Goal: Task Accomplishment & Management: Manage account settings

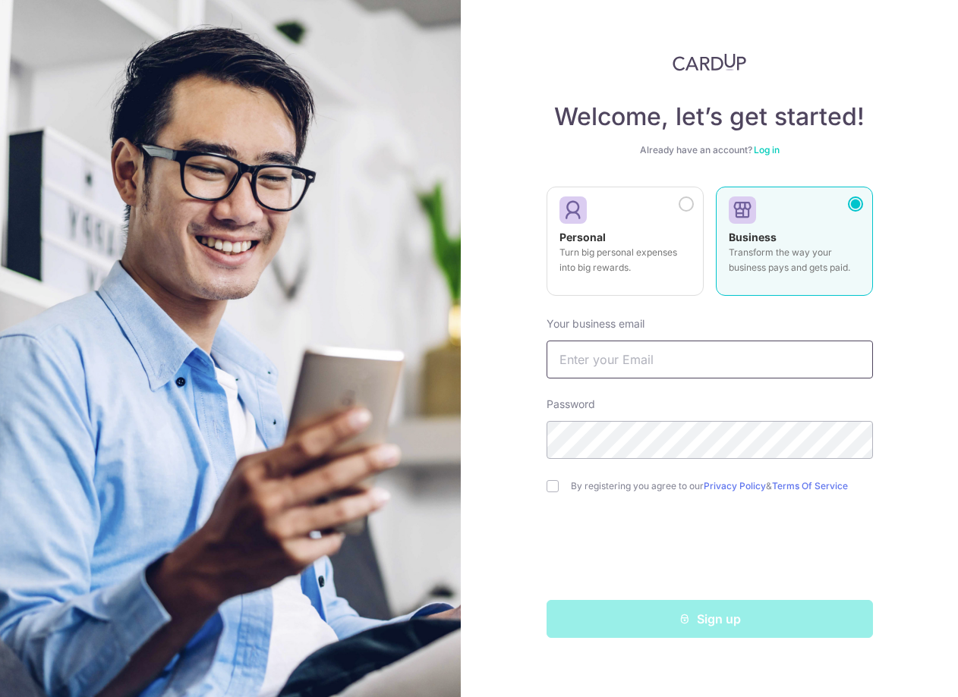
click at [632, 367] on input "text" at bounding box center [709, 360] width 326 height 38
type input "[PERSON_NAME][EMAIL_ADDRESS][DOMAIN_NAME]"
click at [551, 486] on input "checkbox" at bounding box center [552, 486] width 12 height 12
checkbox input "true"
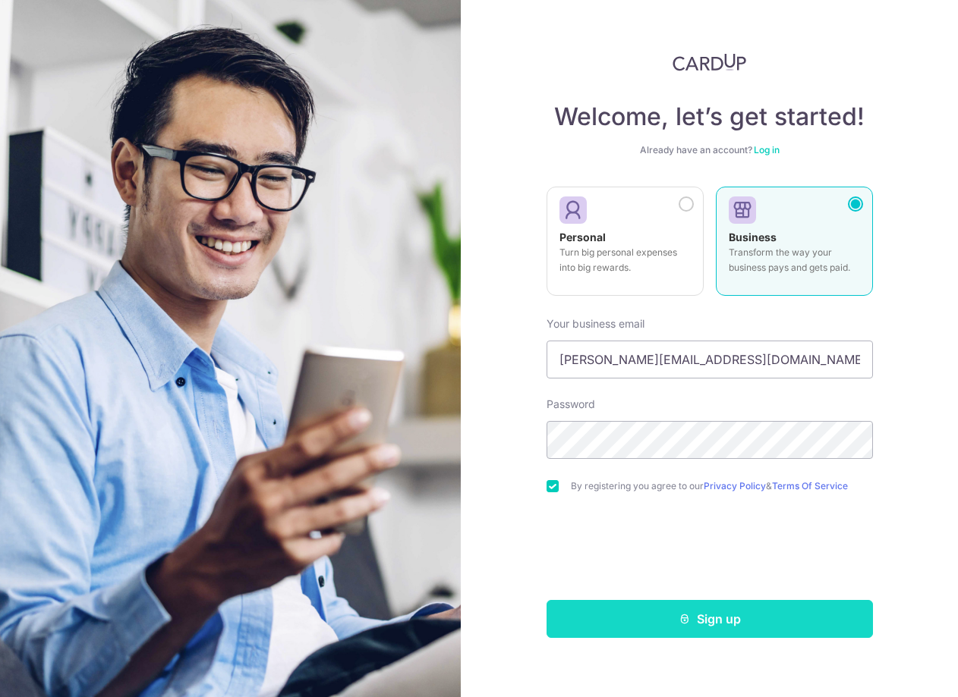
click at [683, 622] on icon "submit" at bounding box center [684, 619] width 12 height 12
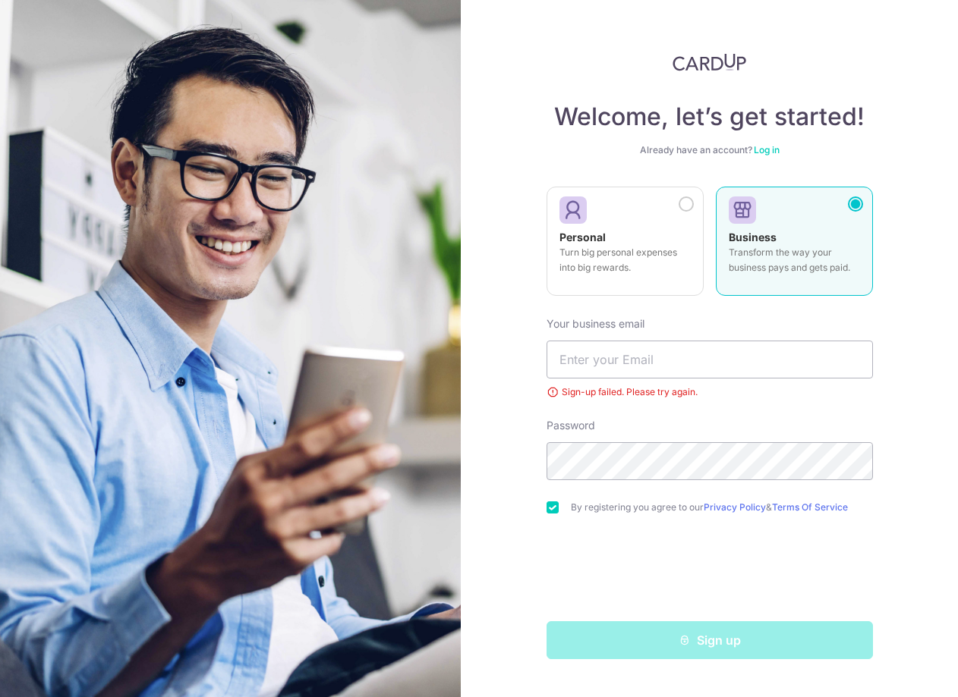
click at [778, 151] on link "Log in" at bounding box center [767, 149] width 26 height 11
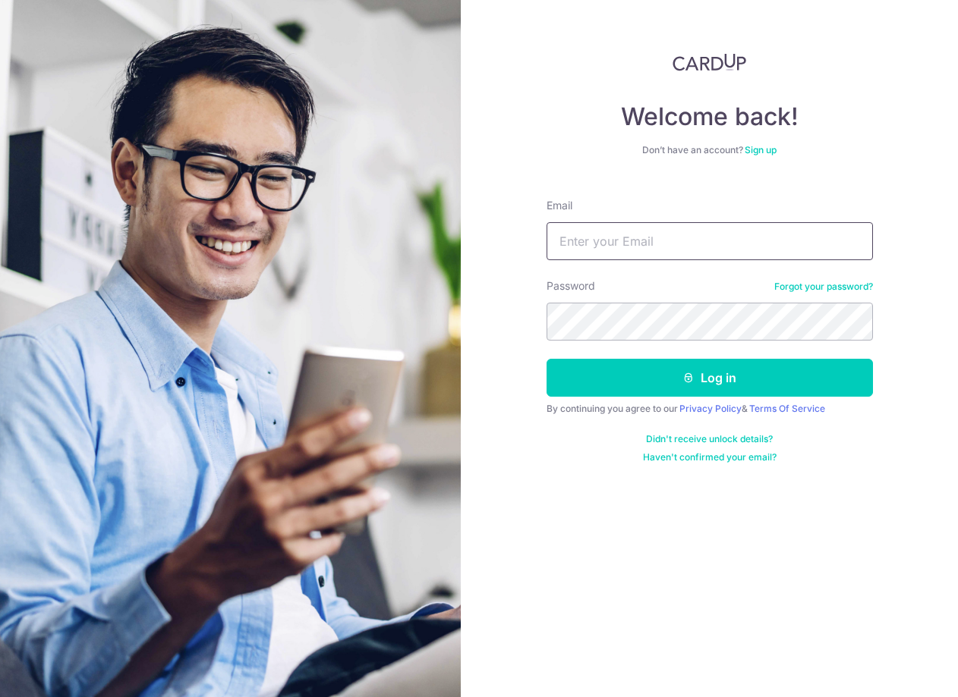
click at [697, 238] on input "Email" at bounding box center [709, 241] width 326 height 38
type input "slye@yahoo.com"
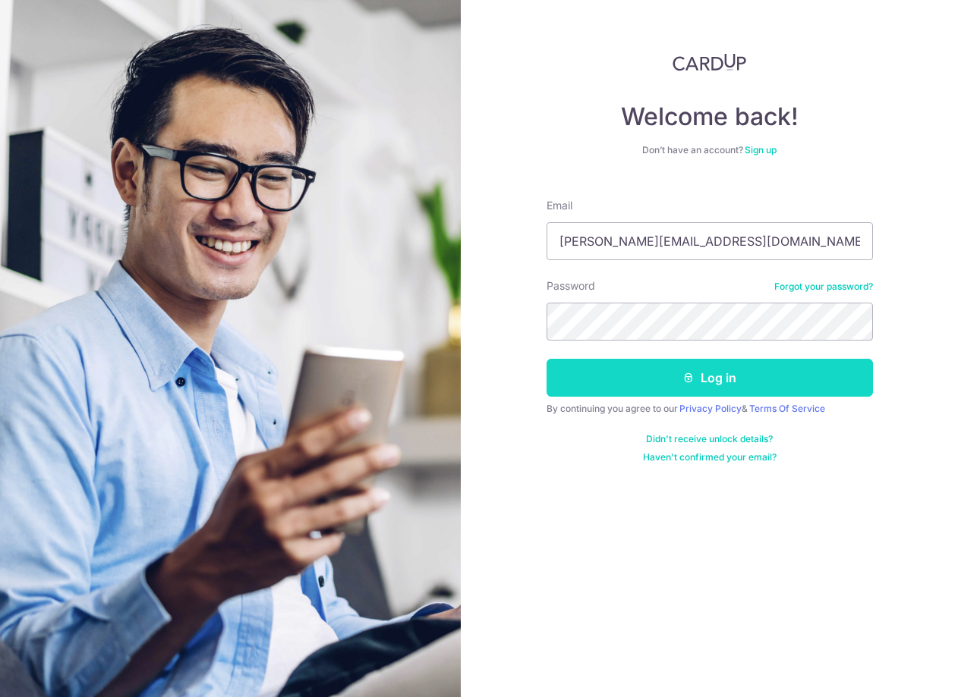
click at [728, 377] on button "Log in" at bounding box center [709, 378] width 326 height 38
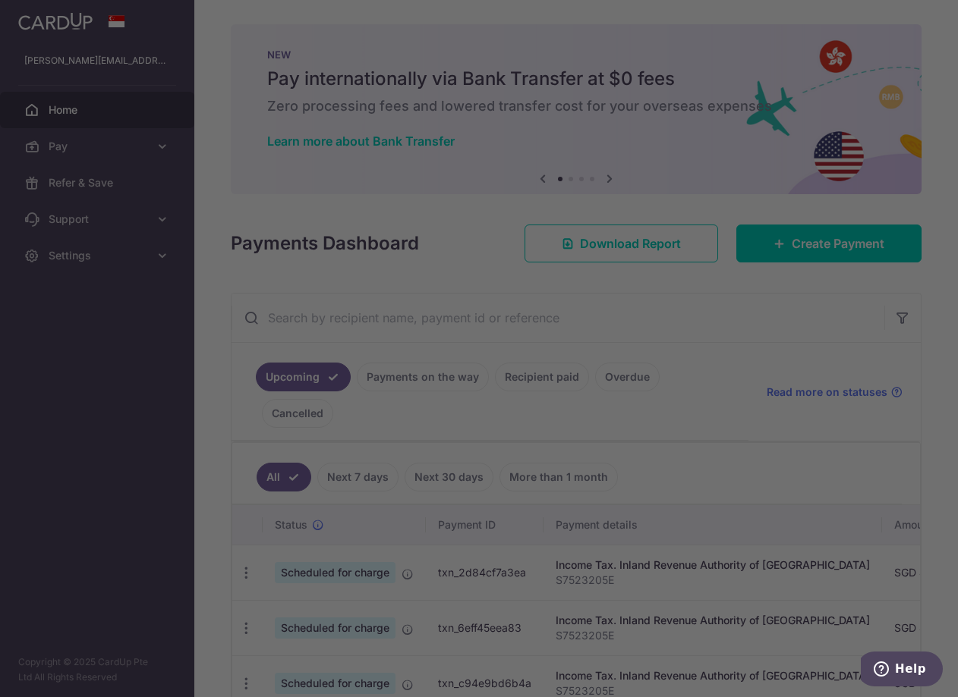
click at [65, 316] on div at bounding box center [484, 352] width 968 height 704
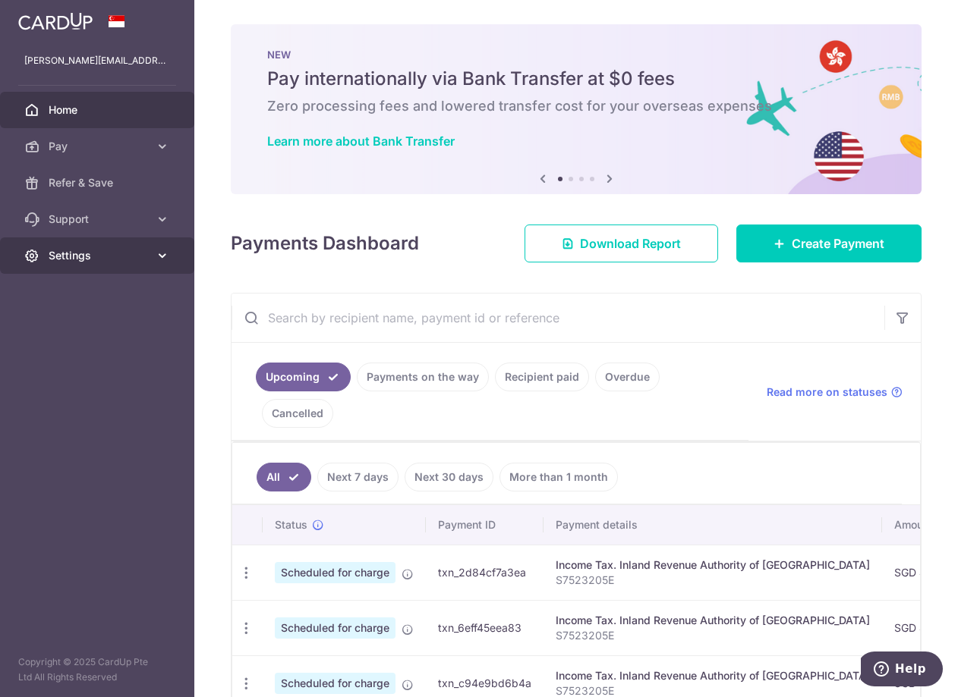
click at [167, 257] on icon at bounding box center [162, 255] width 15 height 15
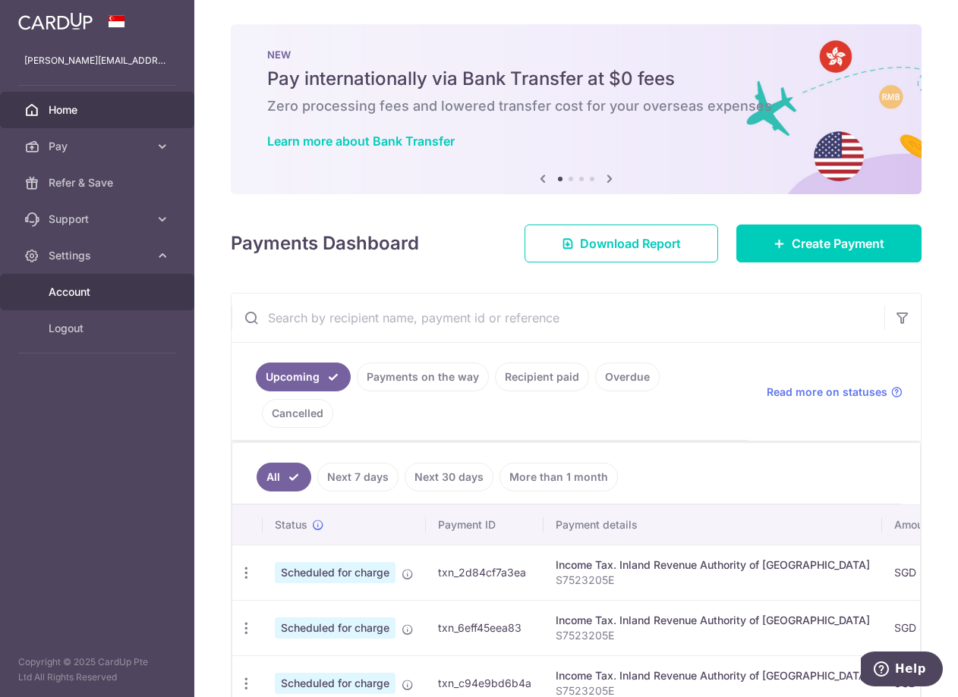
click at [93, 294] on span "Account" at bounding box center [99, 292] width 100 height 15
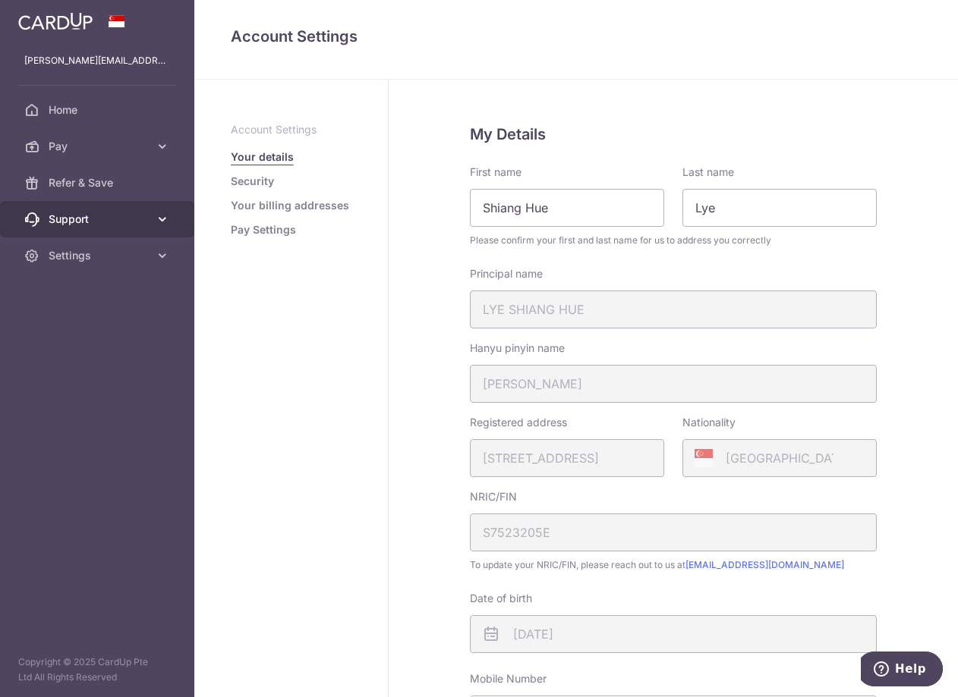
click at [95, 221] on span "Support" at bounding box center [99, 219] width 100 height 15
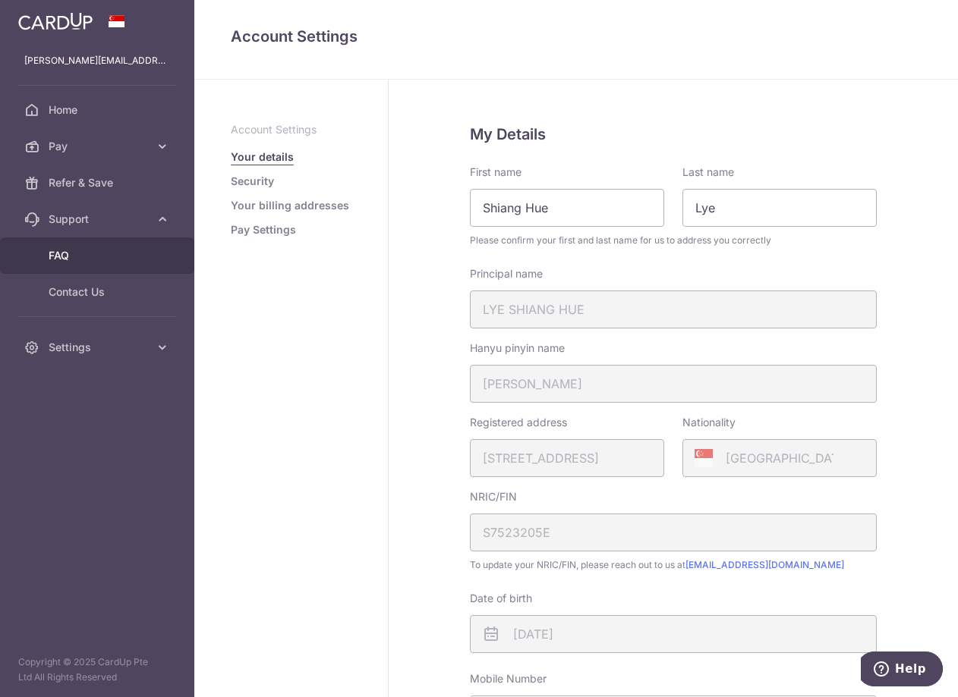
click at [88, 262] on span "FAQ" at bounding box center [99, 255] width 100 height 15
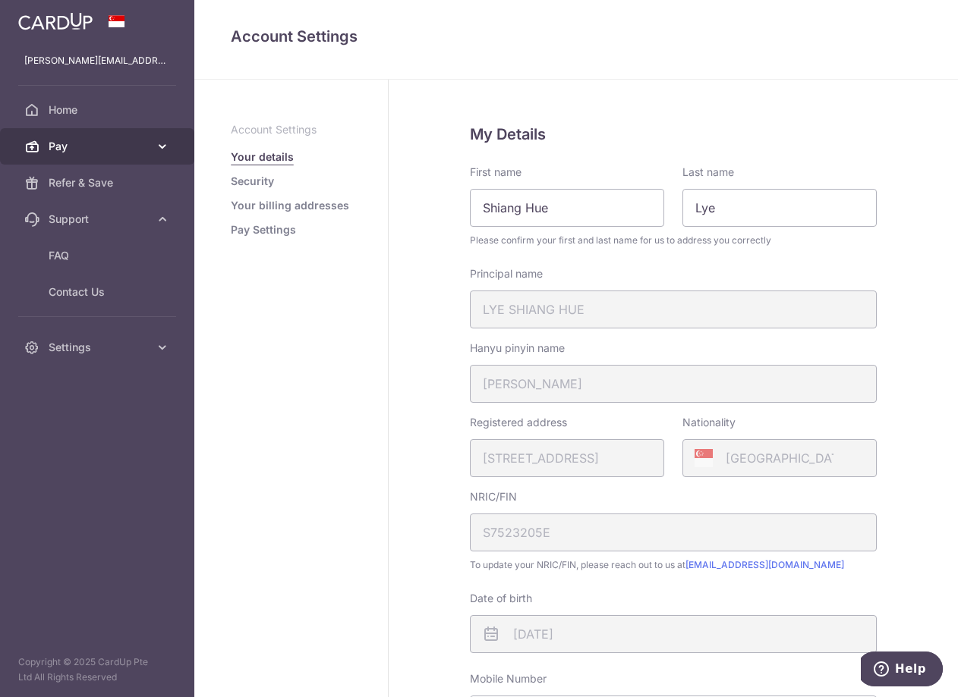
click at [66, 146] on span "Pay" at bounding box center [99, 146] width 100 height 15
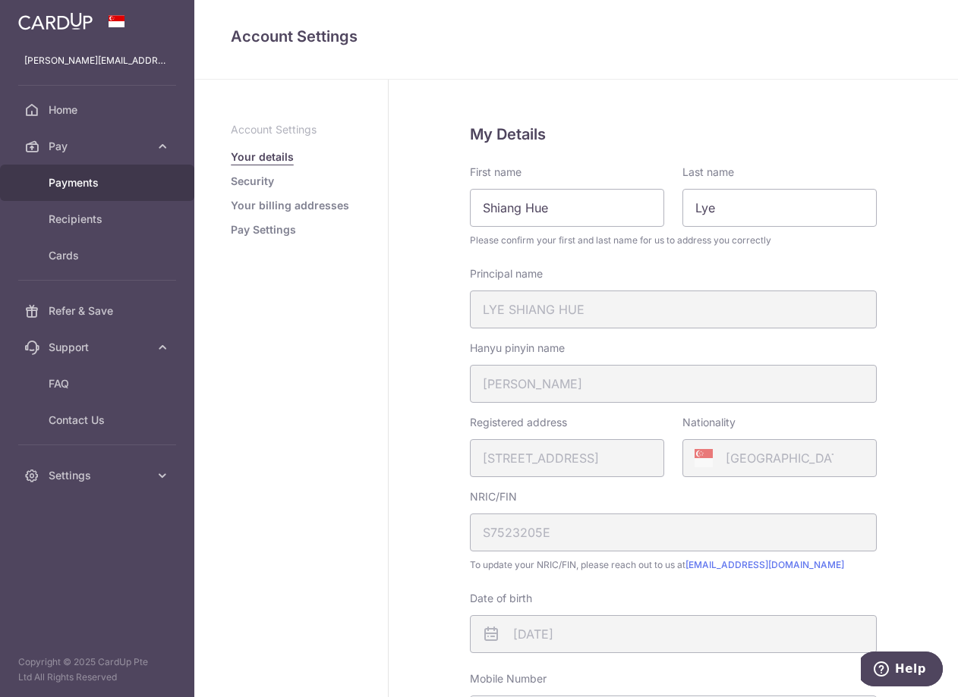
click at [76, 181] on span "Payments" at bounding box center [99, 182] width 100 height 15
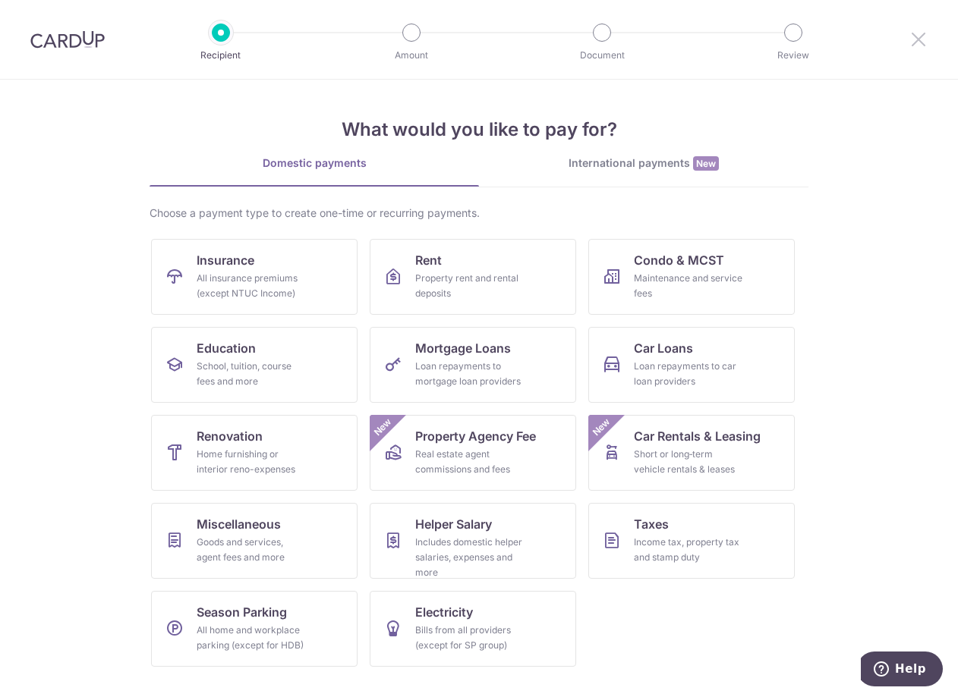
click at [926, 39] on icon at bounding box center [918, 39] width 18 height 19
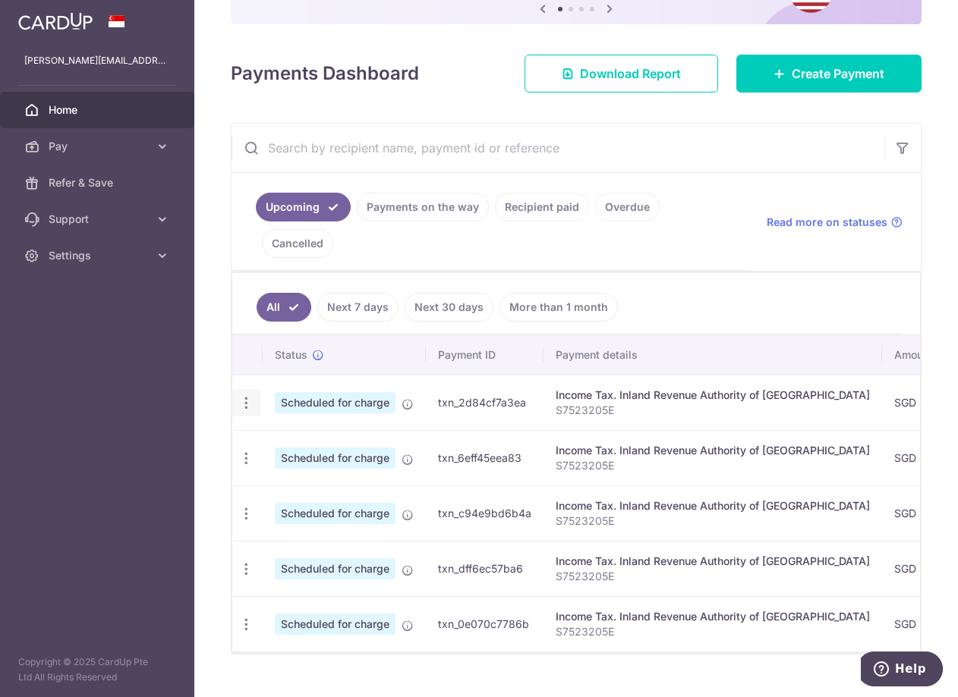
click at [245, 397] on icon "button" at bounding box center [246, 403] width 16 height 16
click at [311, 439] on span "Update payment" at bounding box center [326, 445] width 103 height 18
radio input "true"
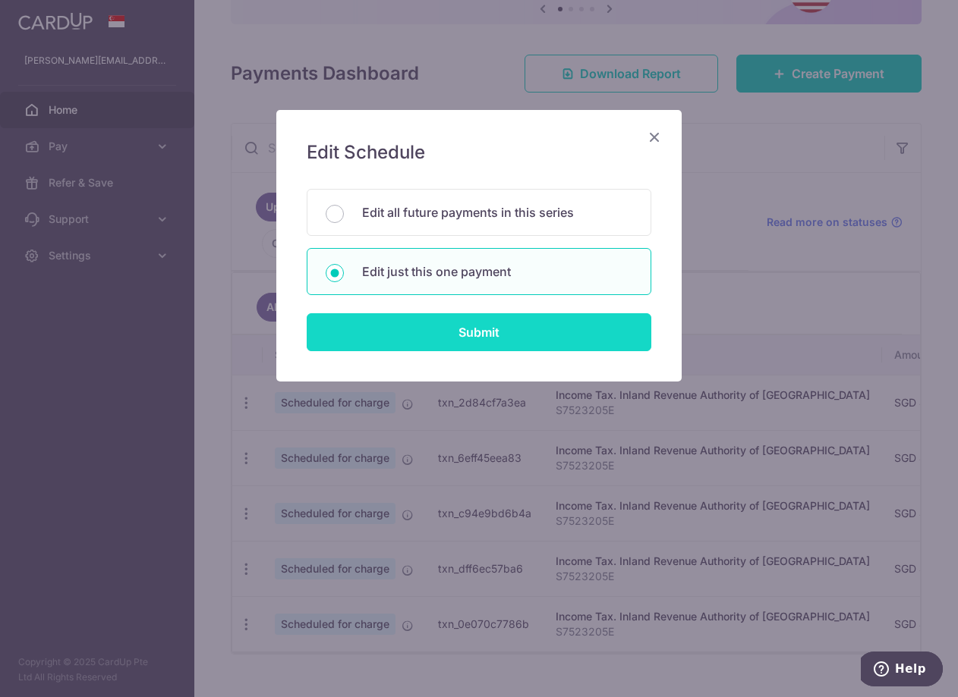
click at [392, 329] on input "Submit" at bounding box center [479, 332] width 345 height 38
radio input "true"
type input "453,698.45"
type input "07/11/2025"
type input "S7523205E"
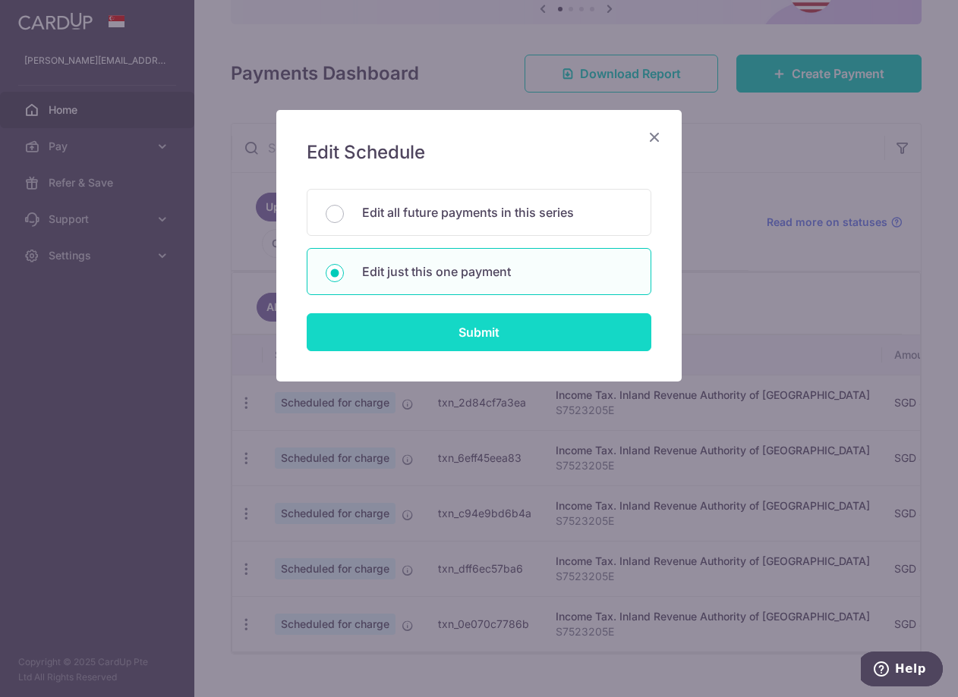
type input "16PTAX25"
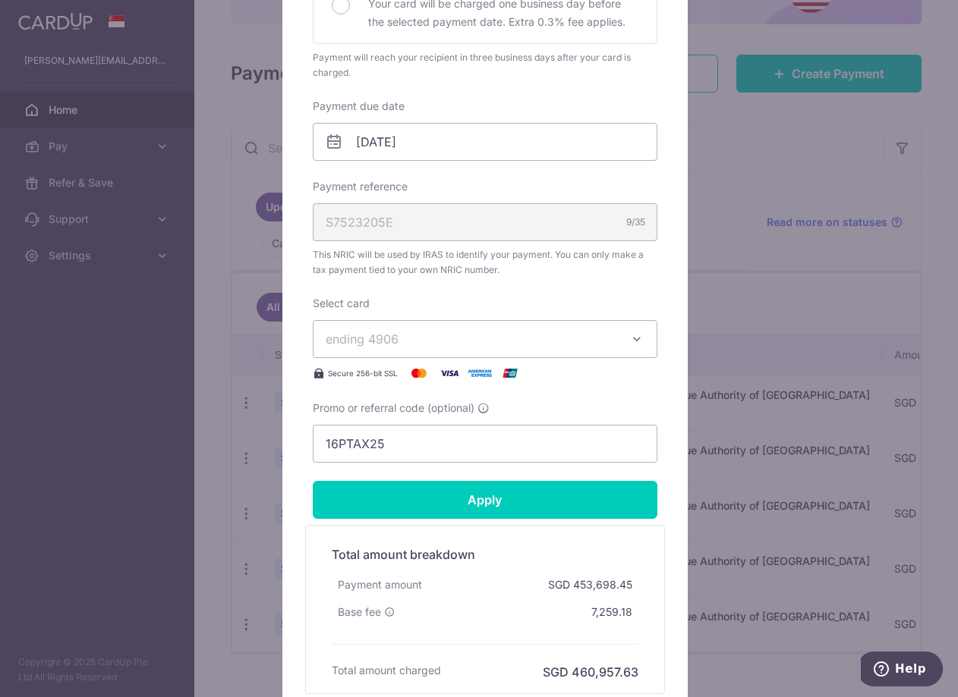
scroll to position [305, 0]
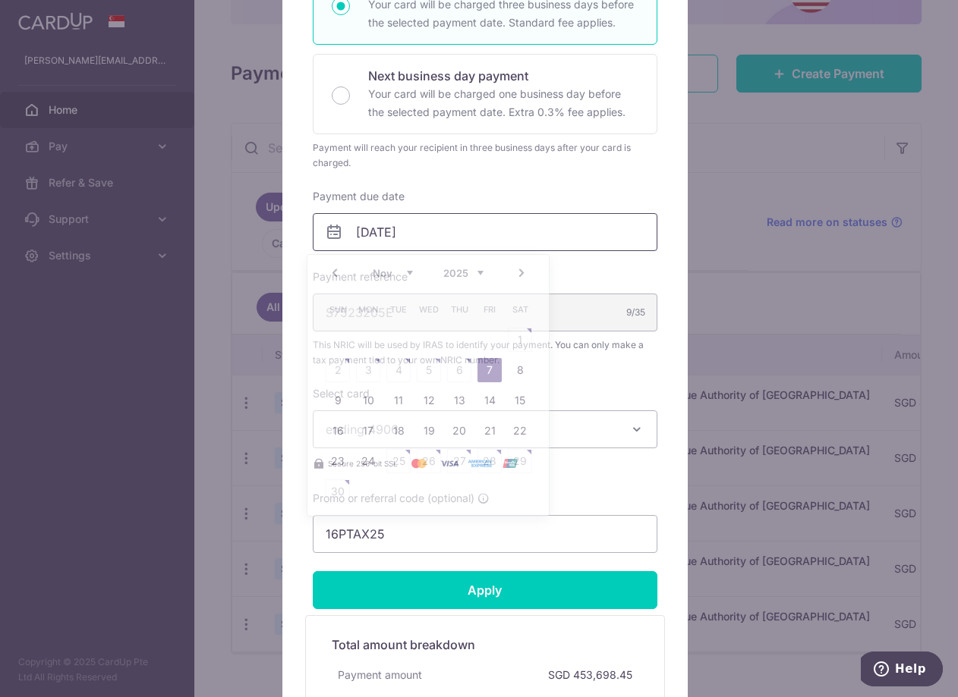
click at [449, 236] on input "07/11/2025" at bounding box center [485, 232] width 345 height 38
click at [337, 276] on link "Prev" at bounding box center [335, 273] width 18 height 18
click at [368, 437] on link "20" at bounding box center [368, 431] width 24 height 24
type input "20/10/2025"
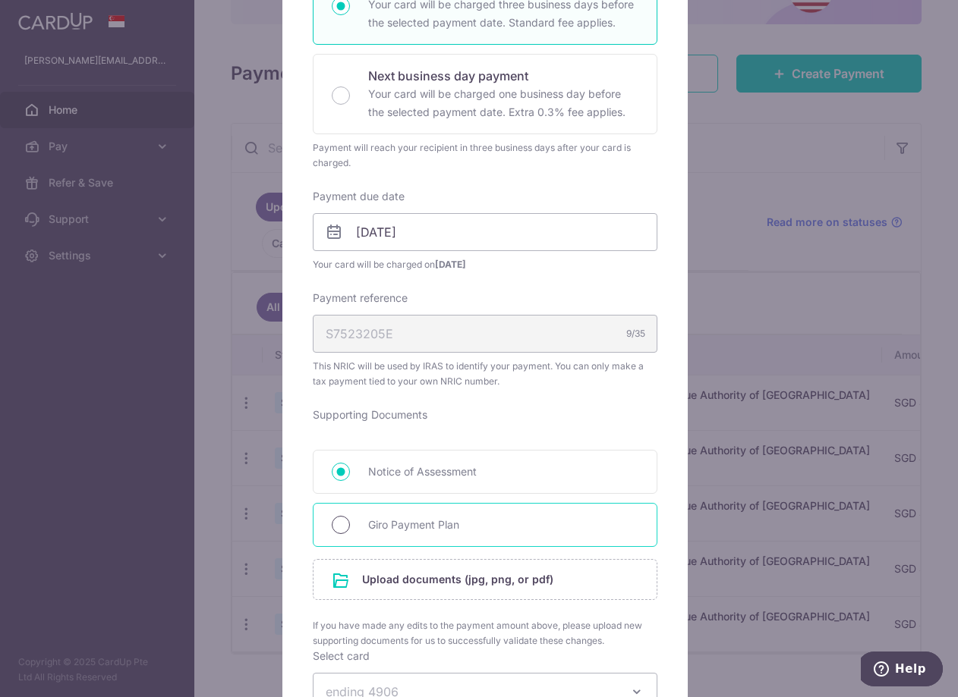
click at [338, 518] on input "Giro Payment Plan" at bounding box center [341, 525] width 18 height 18
radio input "true"
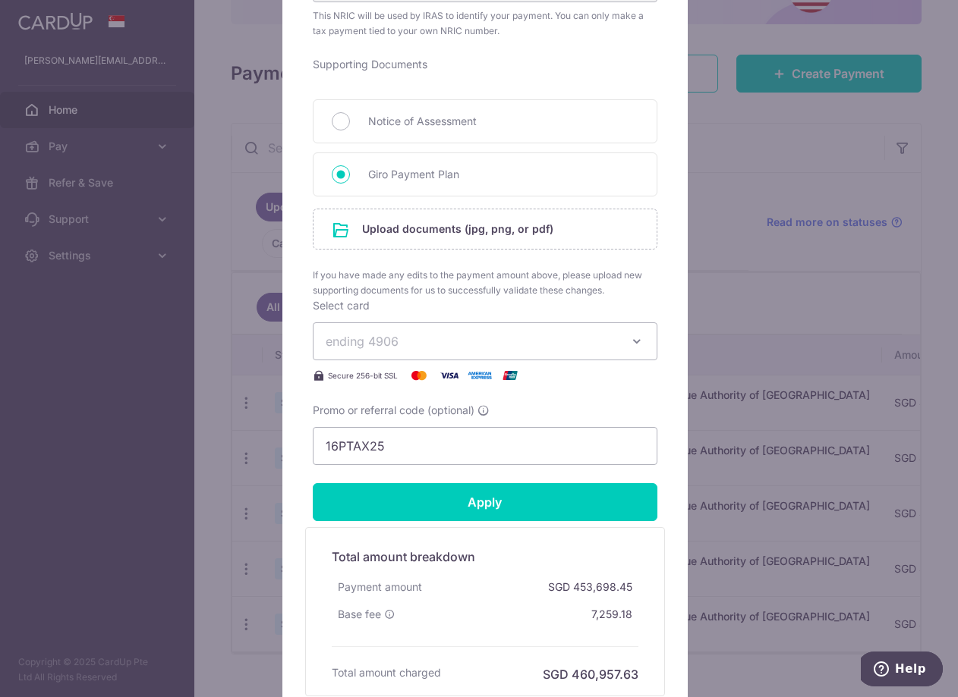
scroll to position [685, 0]
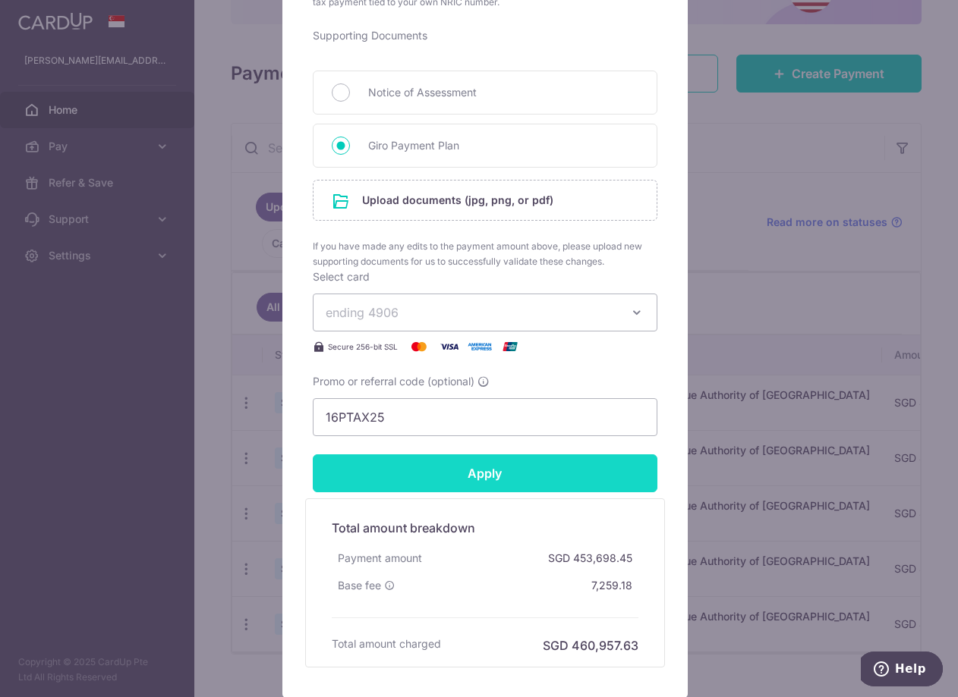
click at [560, 477] on input "Apply" at bounding box center [485, 474] width 345 height 38
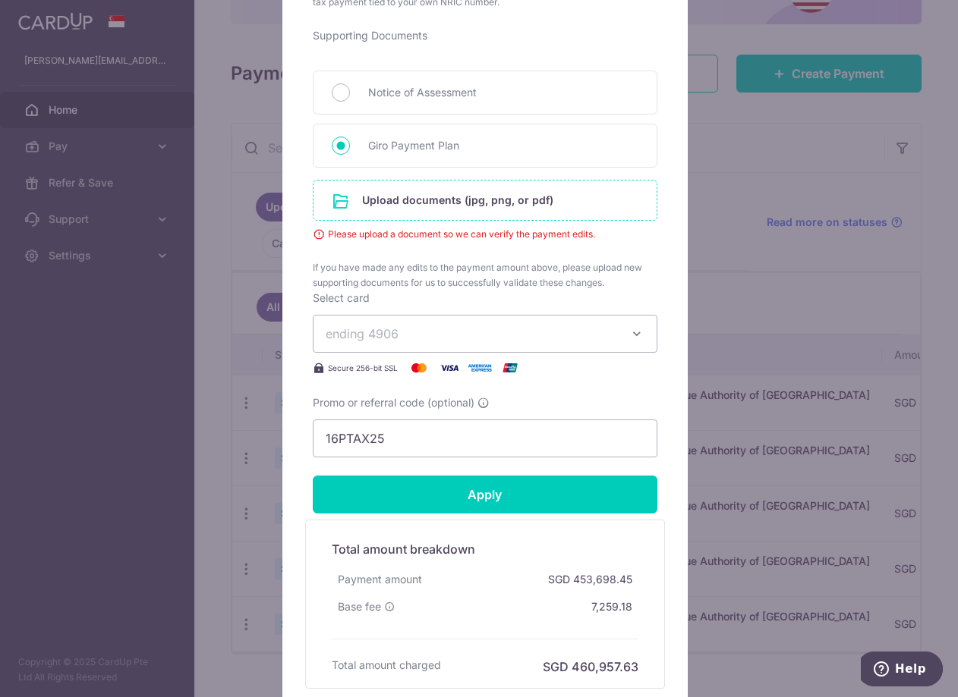
click at [401, 209] on input "file" at bounding box center [484, 200] width 343 height 39
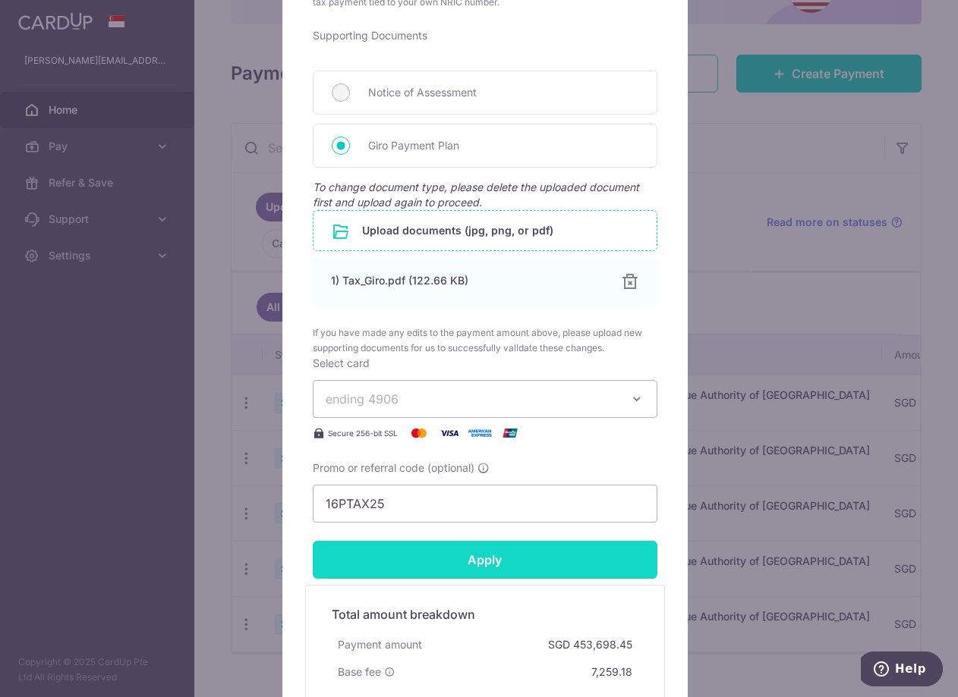
click at [511, 566] on input "Apply" at bounding box center [485, 560] width 345 height 38
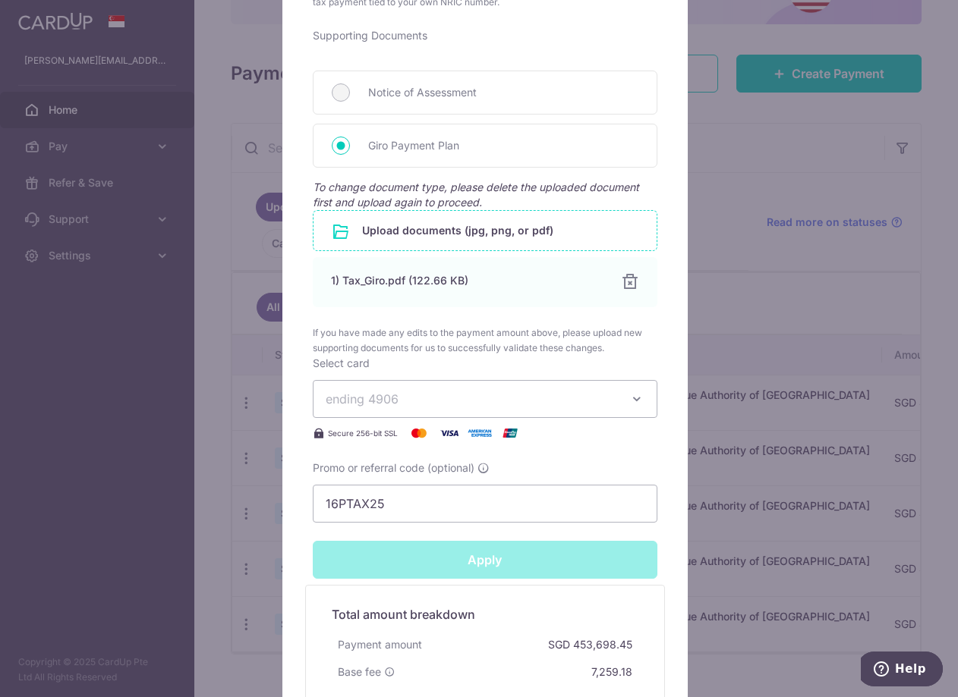
type input "Successfully Applied"
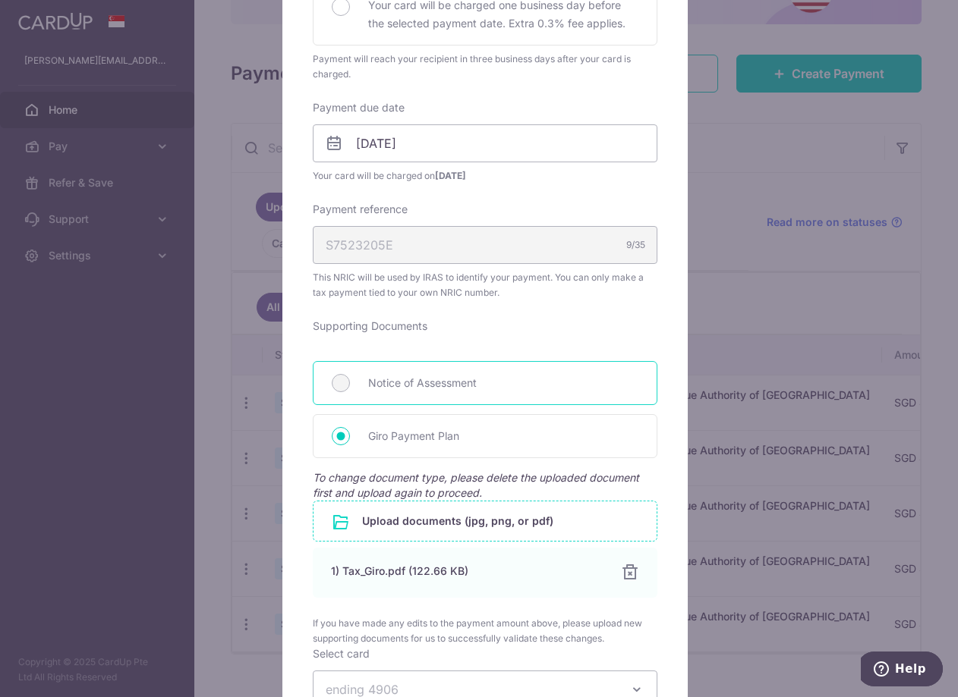
scroll to position [455, 0]
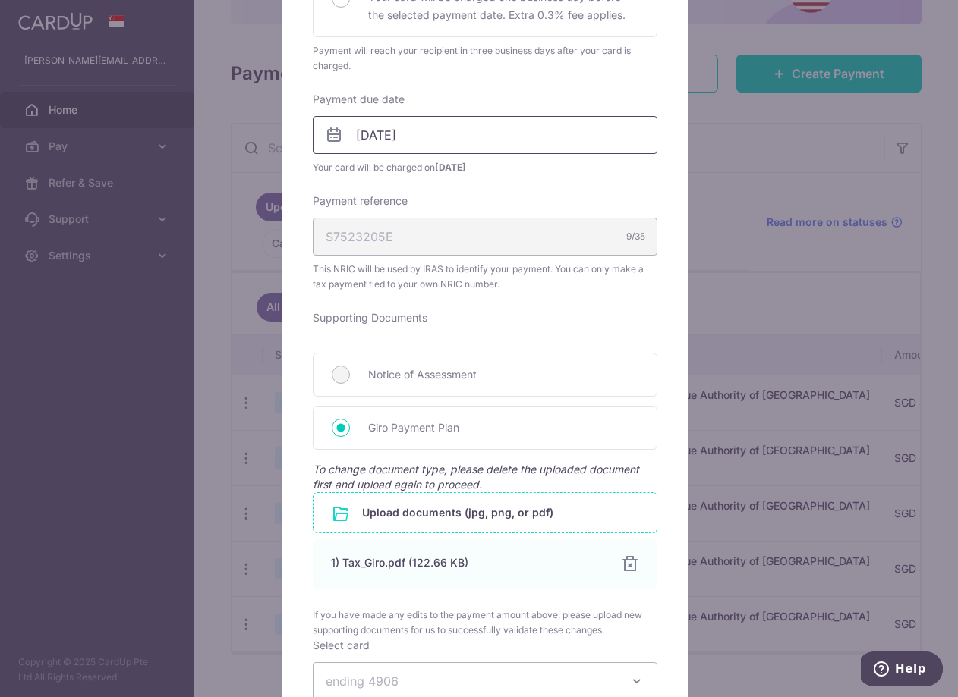
click at [368, 139] on input "20/10/2025" at bounding box center [485, 135] width 345 height 38
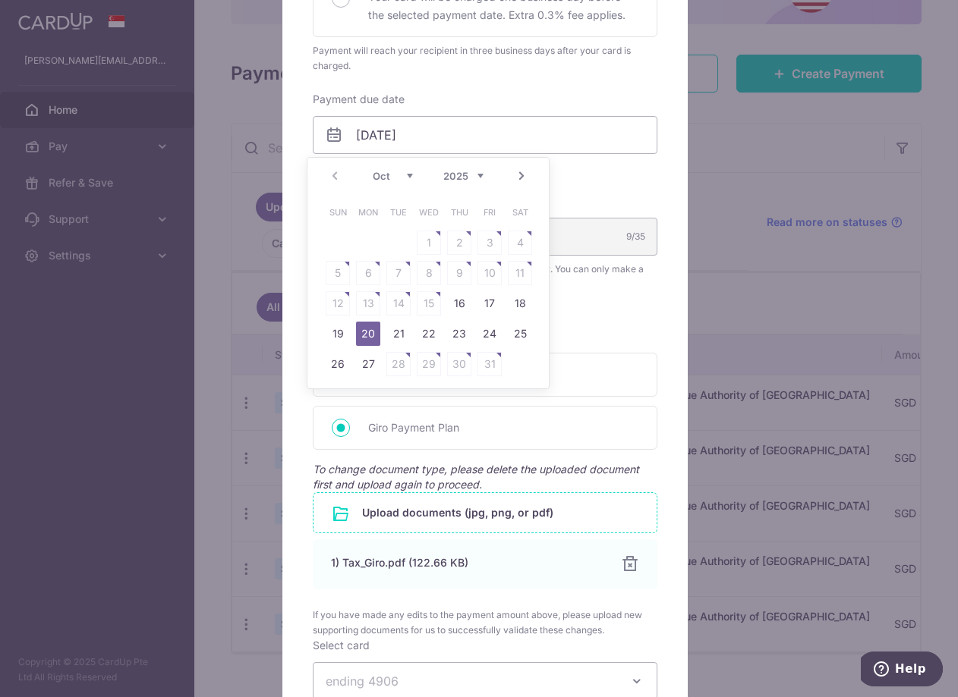
click at [787, 306] on div "Edit payment By clicking apply, you will make changes to all payments to Inland…" at bounding box center [479, 348] width 958 height 697
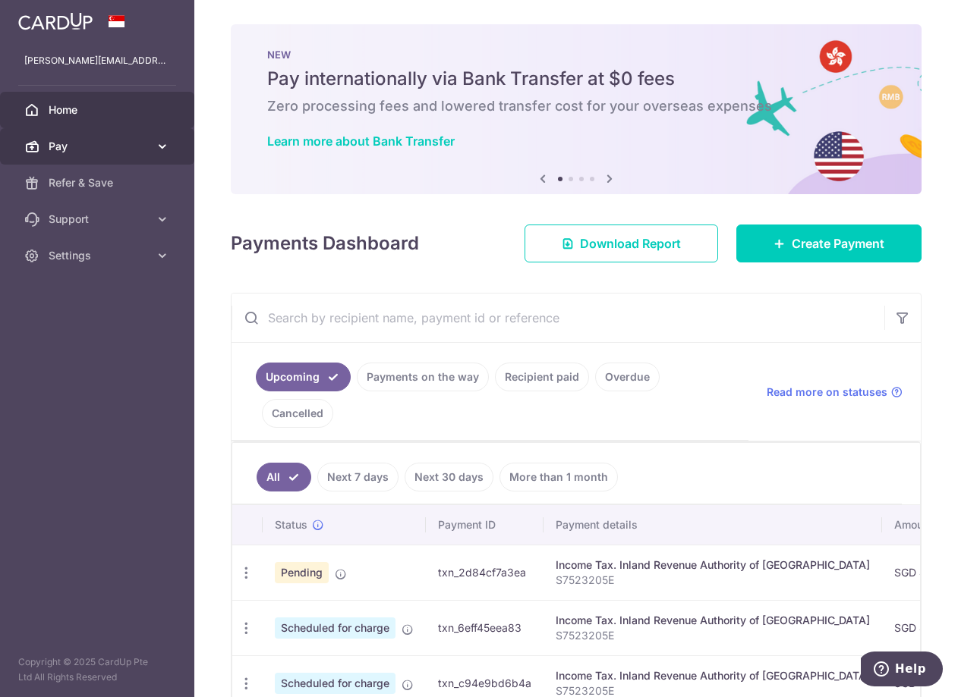
click at [127, 143] on span "Pay" at bounding box center [99, 146] width 100 height 15
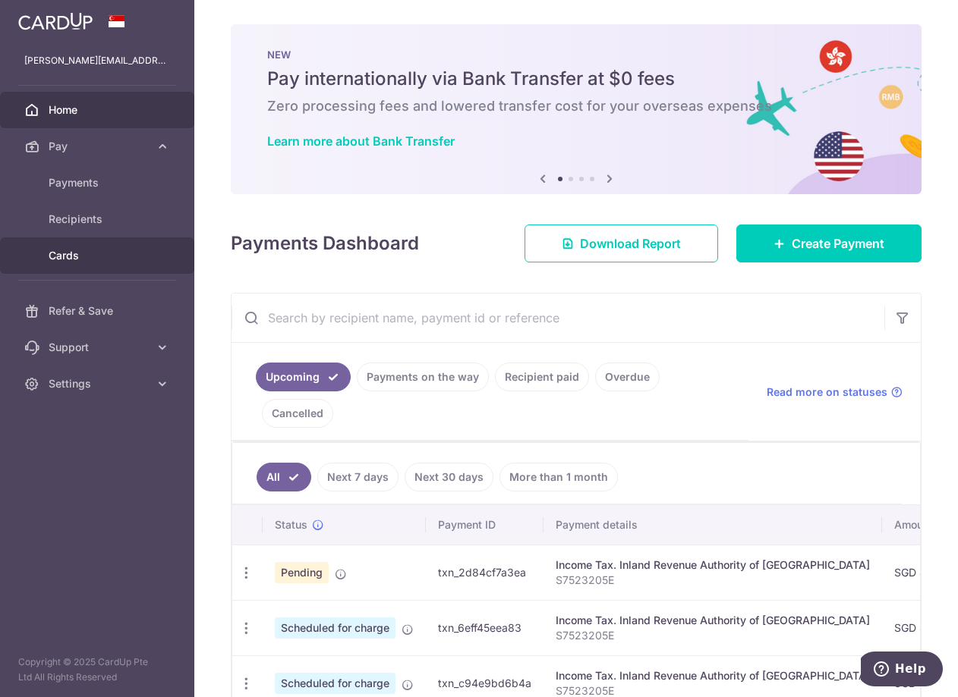
click at [68, 253] on span "Cards" at bounding box center [99, 255] width 100 height 15
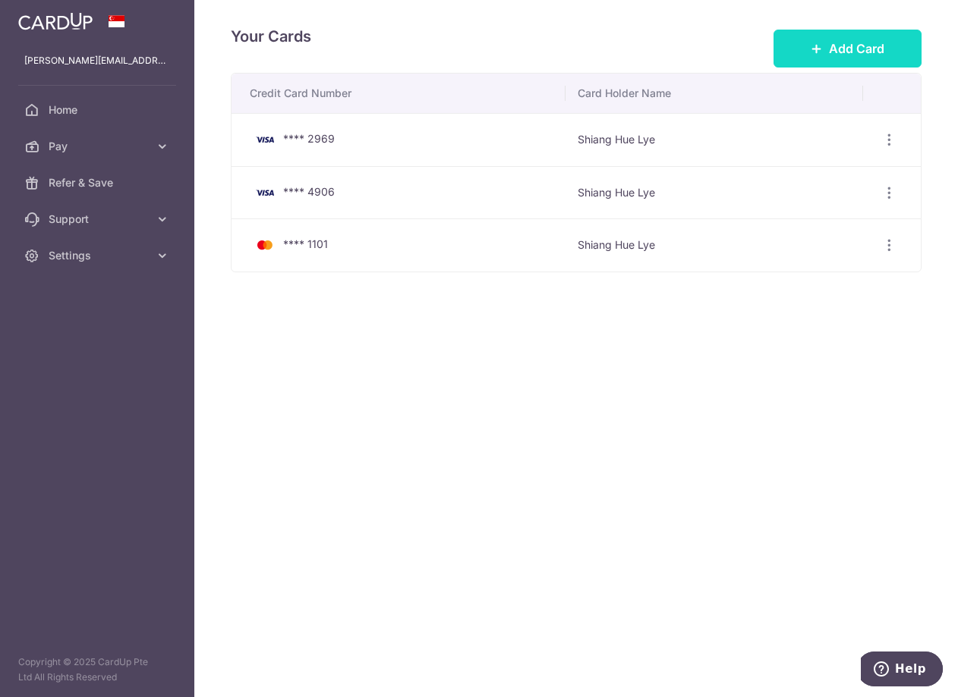
click at [872, 49] on span "Add Card" at bounding box center [856, 48] width 55 height 18
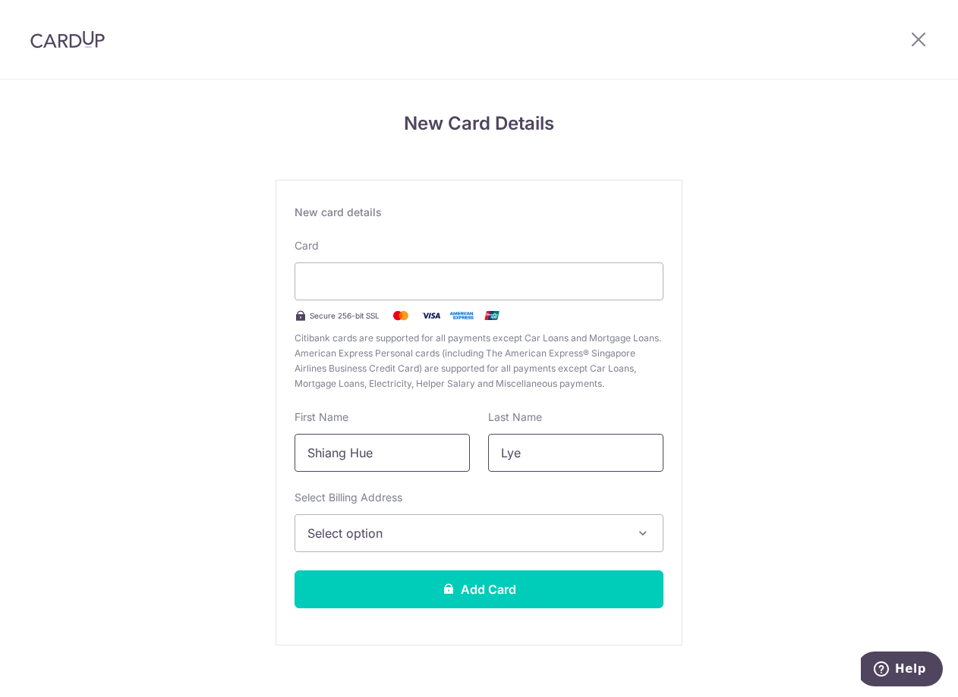
drag, startPoint x: 557, startPoint y: 452, endPoint x: 387, endPoint y: 445, distance: 170.1
click at [388, 452] on div "First Name [PERSON_NAME] Last Name Lye" at bounding box center [478, 441] width 387 height 62
type input "liew"
drag, startPoint x: -7, startPoint y: 423, endPoint x: -46, endPoint y: 430, distance: 39.3
click at [0, 430] on html "New Card Details New card details Card Secure 256-bit SSL Citibank cards are su…" at bounding box center [479, 348] width 958 height 697
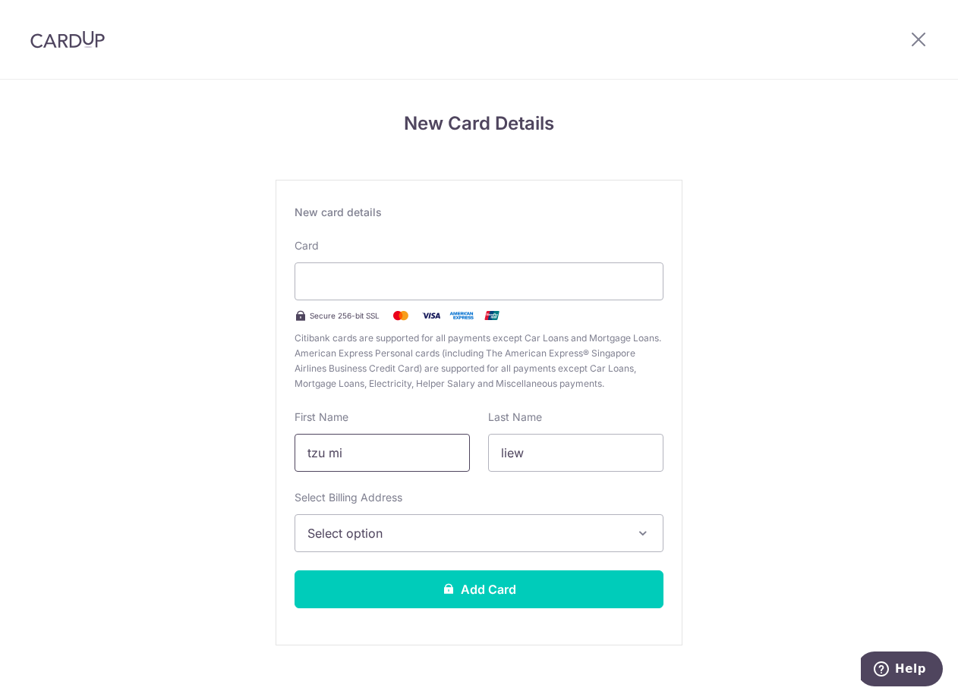
type input "tzu mi"
click at [622, 528] on button "Select option" at bounding box center [478, 534] width 369 height 38
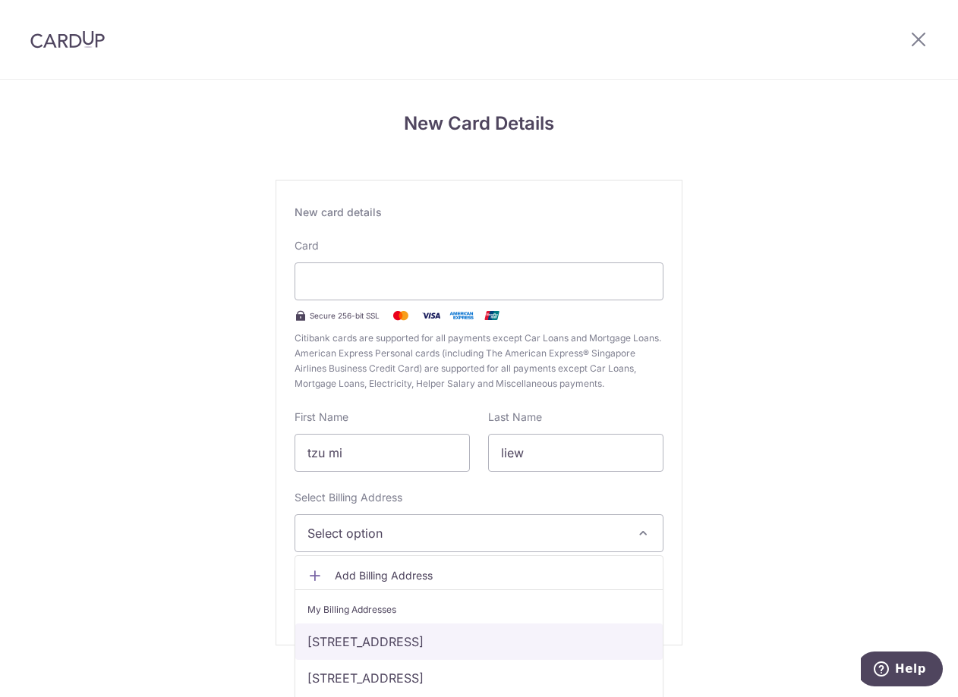
click at [591, 641] on link "1 Margoliouth Rd, Singapore, Singapore-258527" at bounding box center [478, 642] width 367 height 36
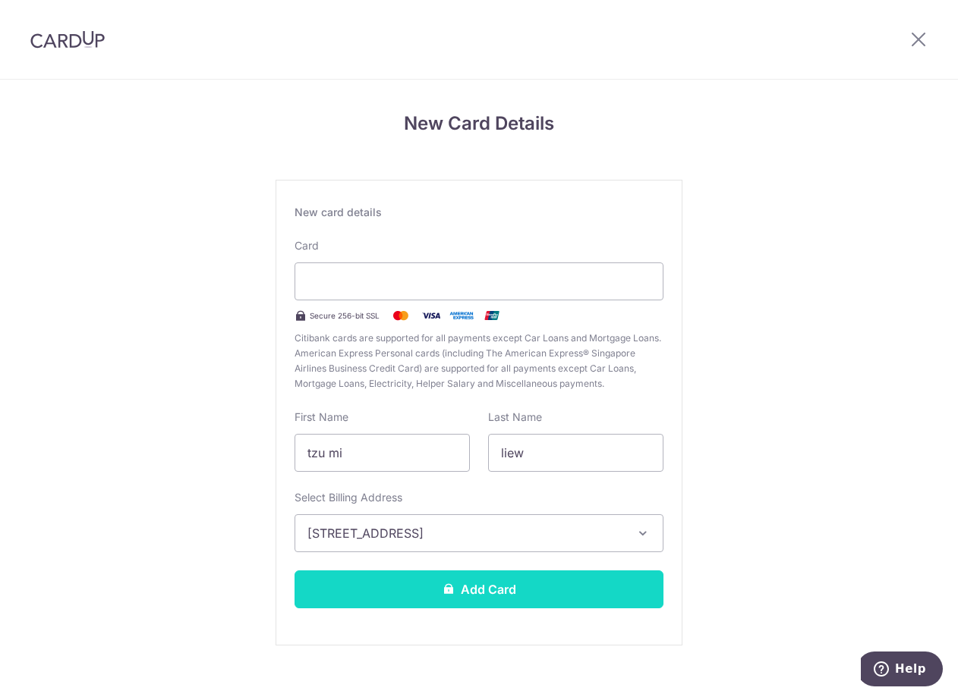
click at [574, 594] on button "Add Card" at bounding box center [478, 590] width 369 height 38
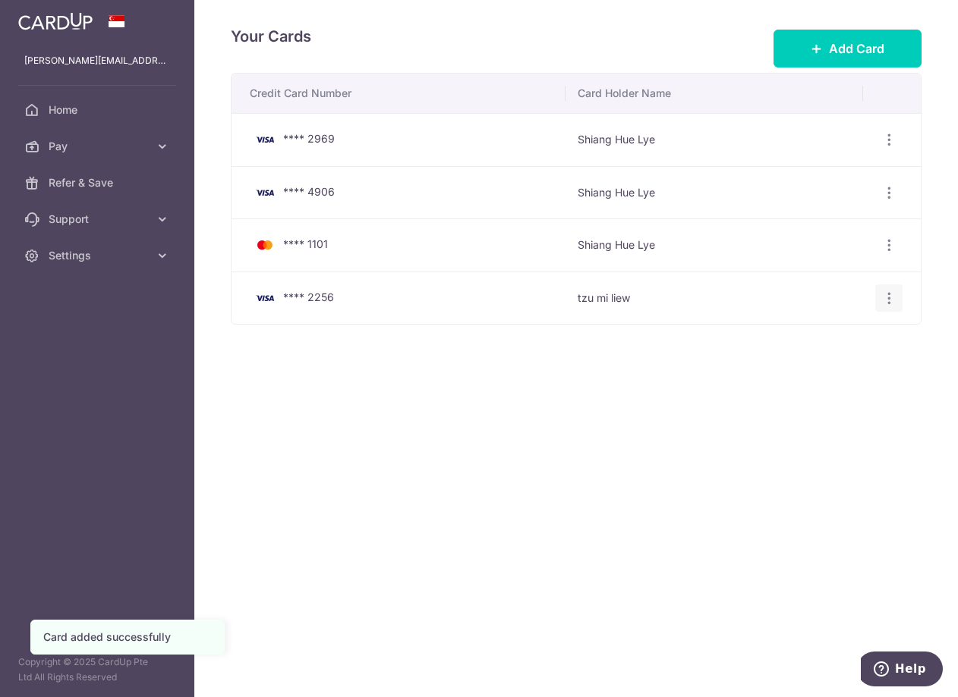
click at [892, 299] on icon "button" at bounding box center [889, 299] width 16 height 16
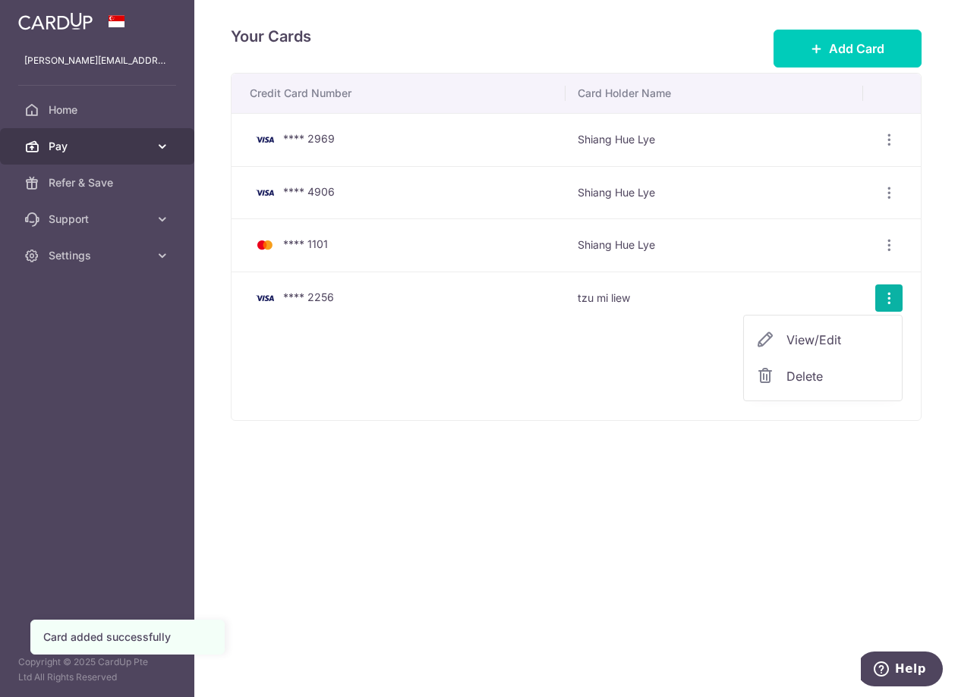
click at [115, 147] on span "Pay" at bounding box center [99, 146] width 100 height 15
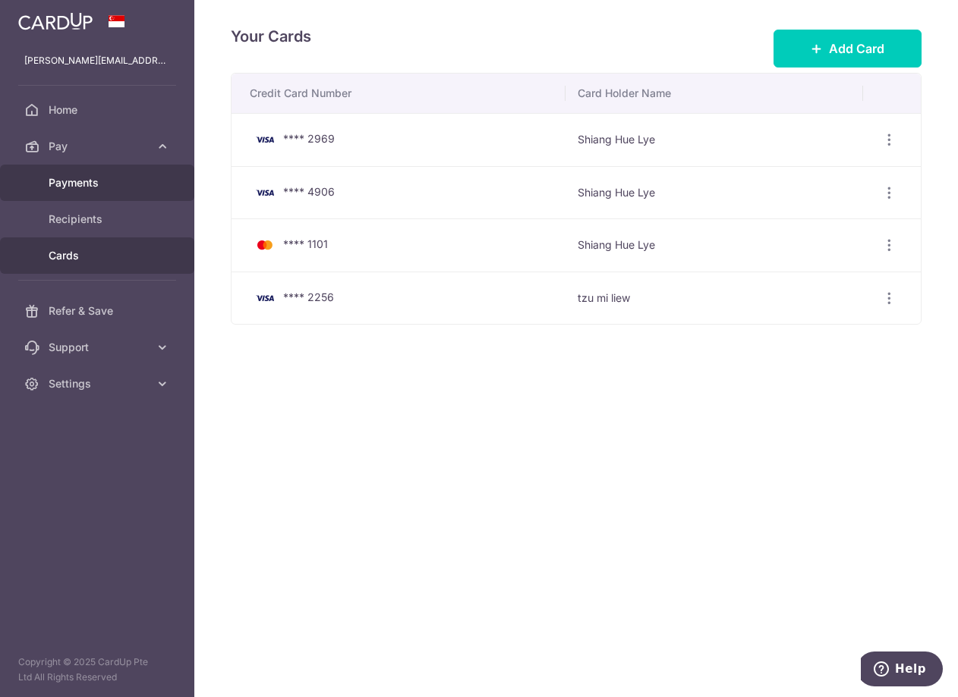
click at [130, 177] on span "Payments" at bounding box center [99, 182] width 100 height 15
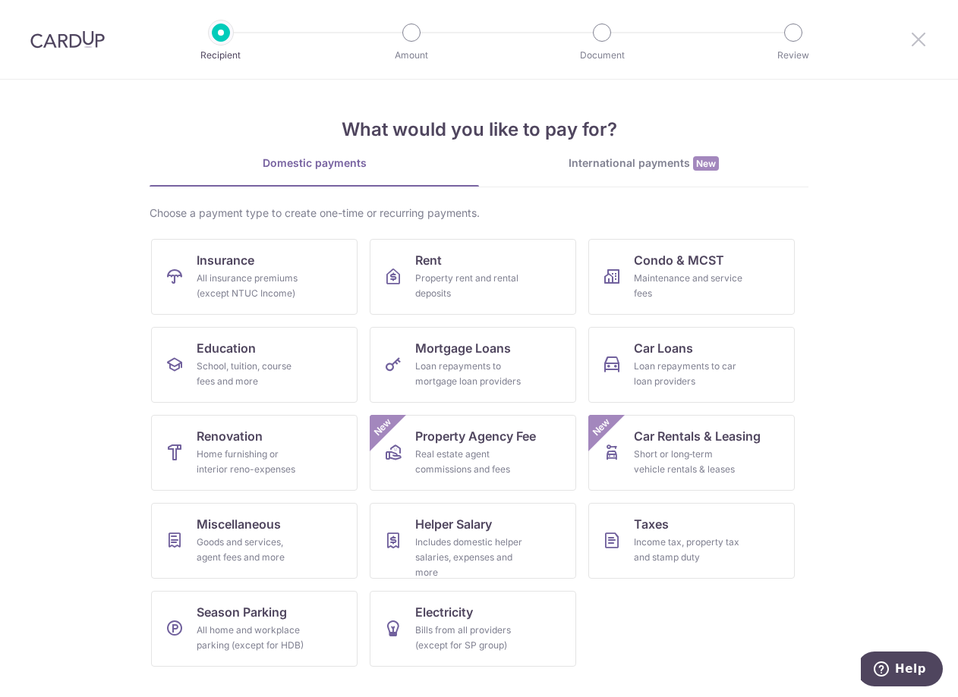
click at [916, 43] on icon at bounding box center [918, 39] width 18 height 19
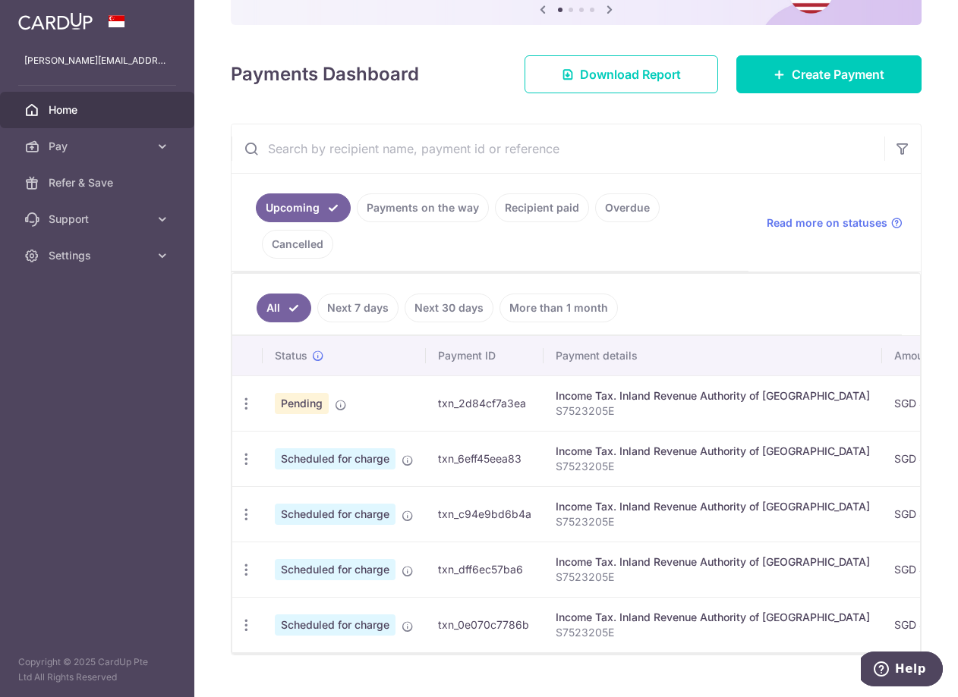
scroll to position [152, 0]
click at [245, 405] on icon "button" at bounding box center [246, 403] width 16 height 16
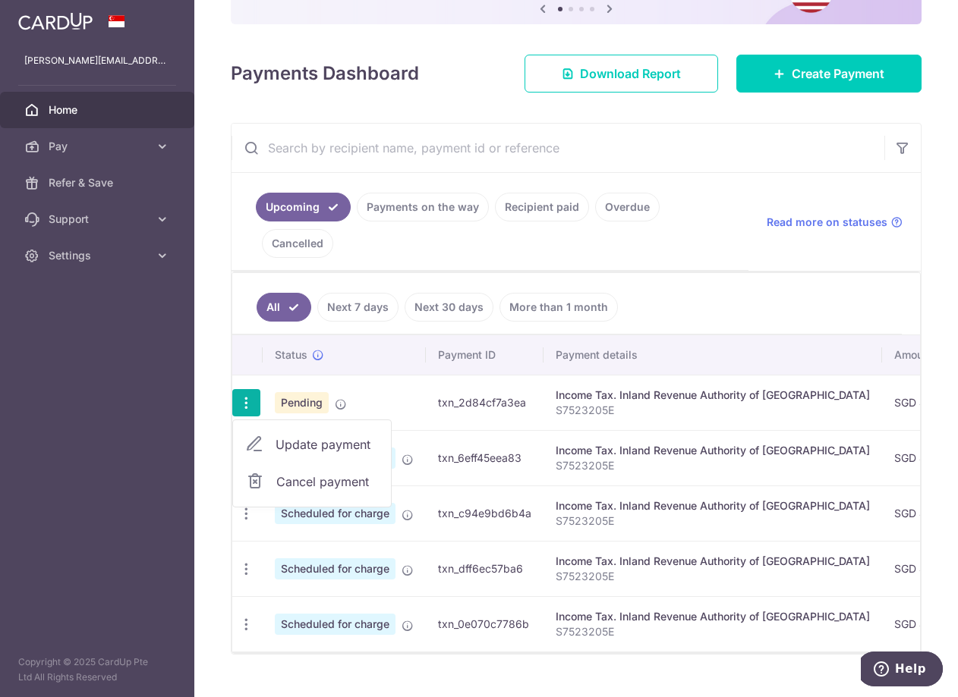
click at [300, 439] on span "Update payment" at bounding box center [326, 445] width 103 height 18
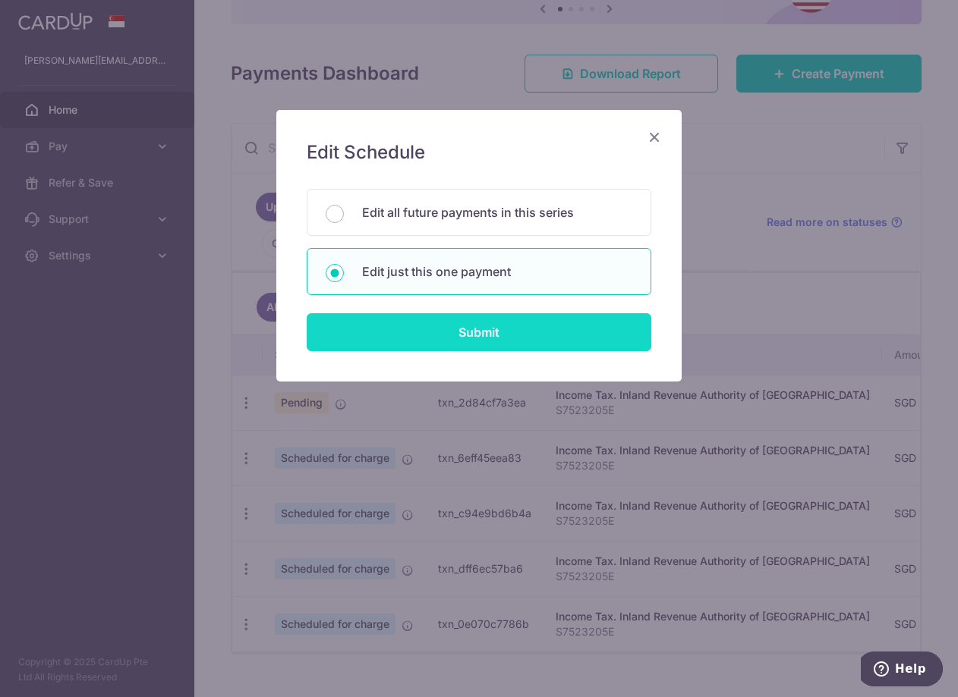
click at [452, 338] on input "Submit" at bounding box center [479, 332] width 345 height 38
radio input "true"
type input "453,698.45"
type input "20/10/2025"
type input "S7523205E"
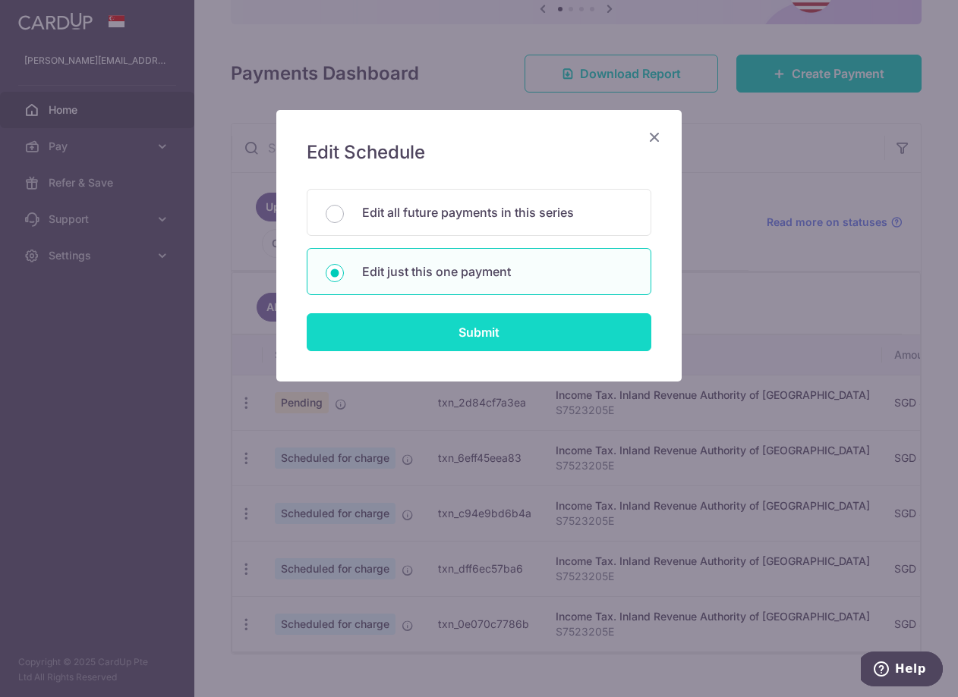
type input "16PTAX25"
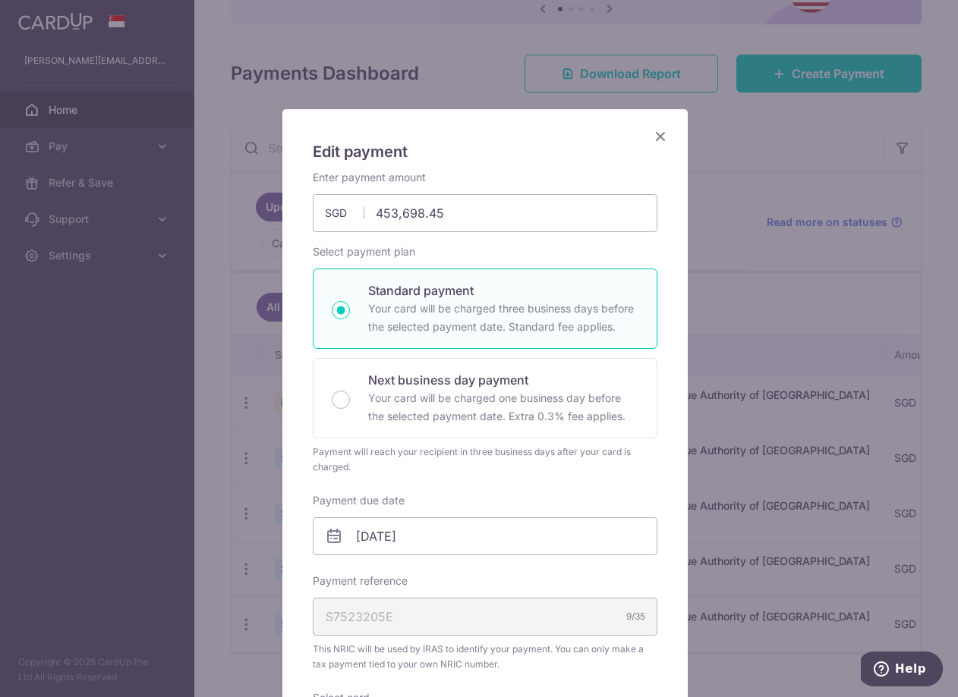
scroll to position [0, 0]
click at [651, 136] on icon "Close" at bounding box center [660, 136] width 18 height 19
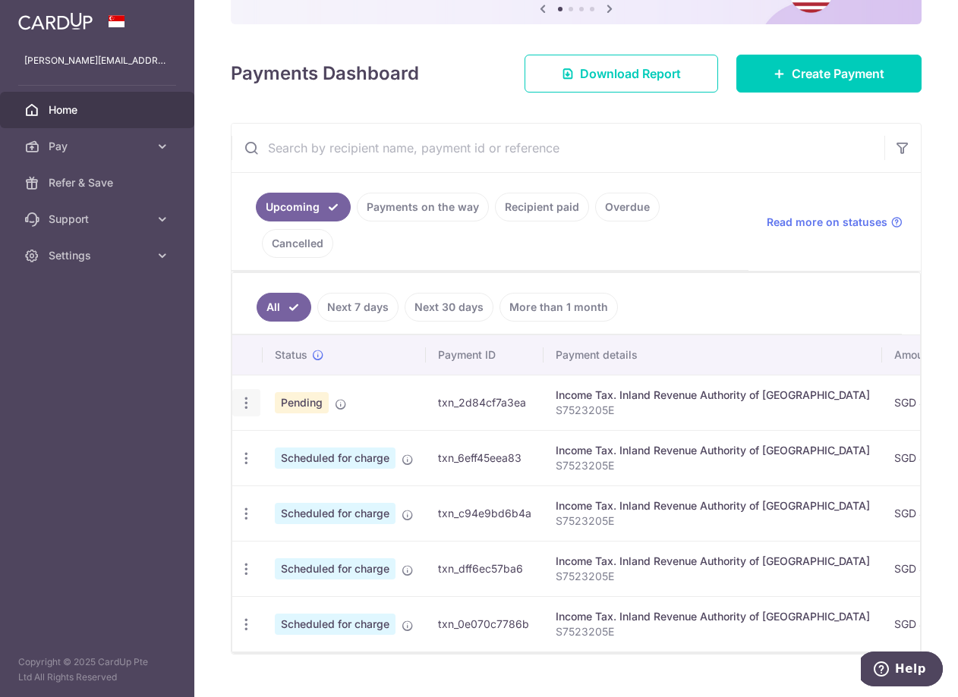
click at [249, 399] on icon "button" at bounding box center [246, 403] width 16 height 16
click at [304, 438] on span "Update payment" at bounding box center [326, 445] width 103 height 18
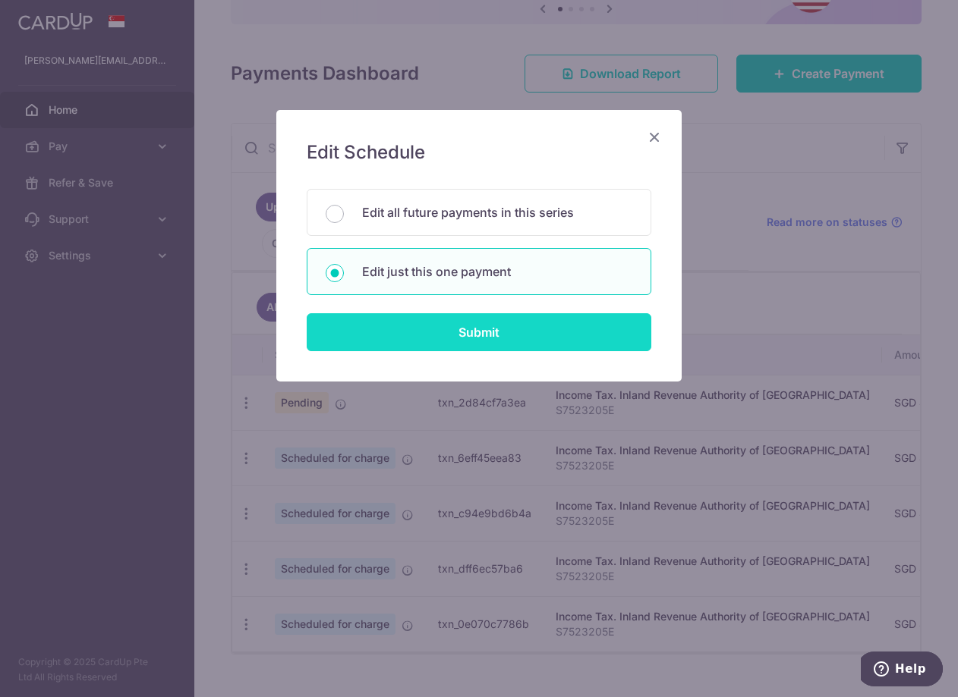
click at [471, 340] on input "Submit" at bounding box center [479, 332] width 345 height 38
radio input "true"
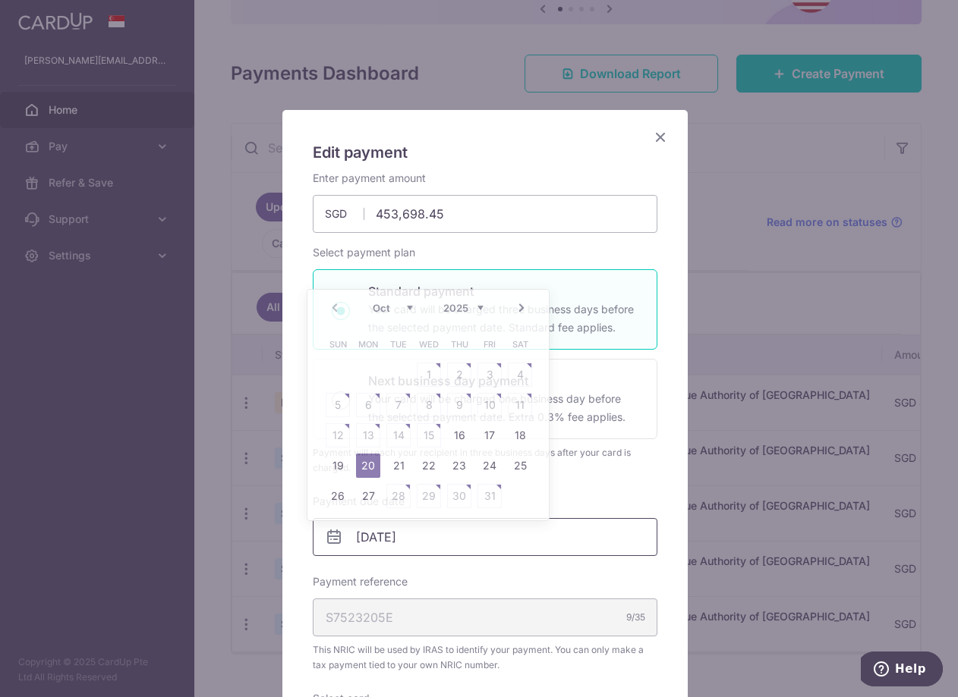
click at [348, 543] on input "20/10/2025" at bounding box center [485, 537] width 345 height 38
click at [462, 430] on link "16" at bounding box center [459, 435] width 24 height 24
type input "[DATE]"
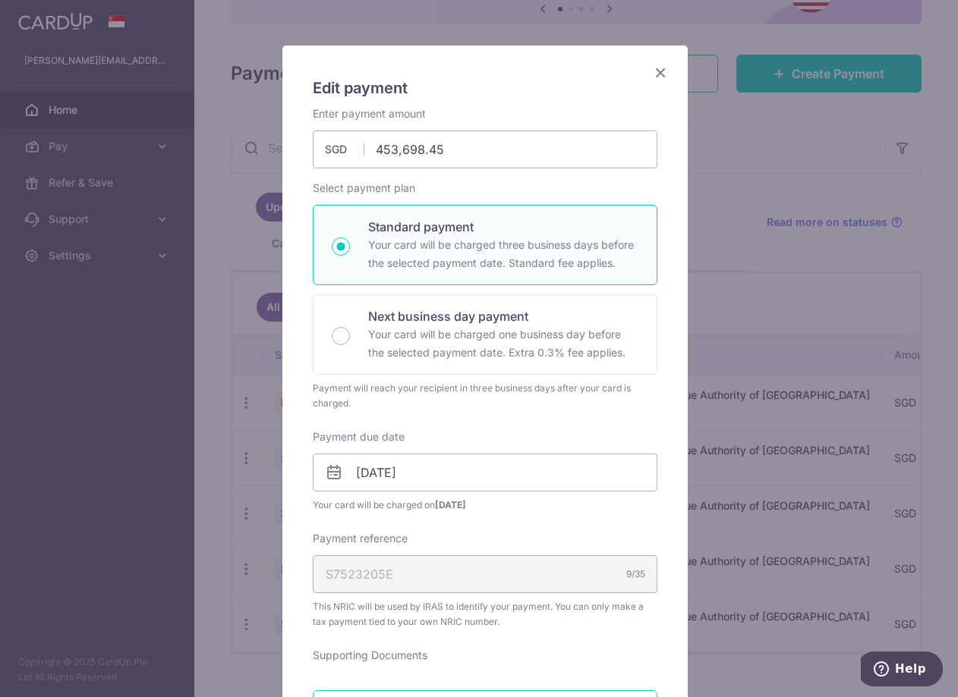
scroll to position [36, 0]
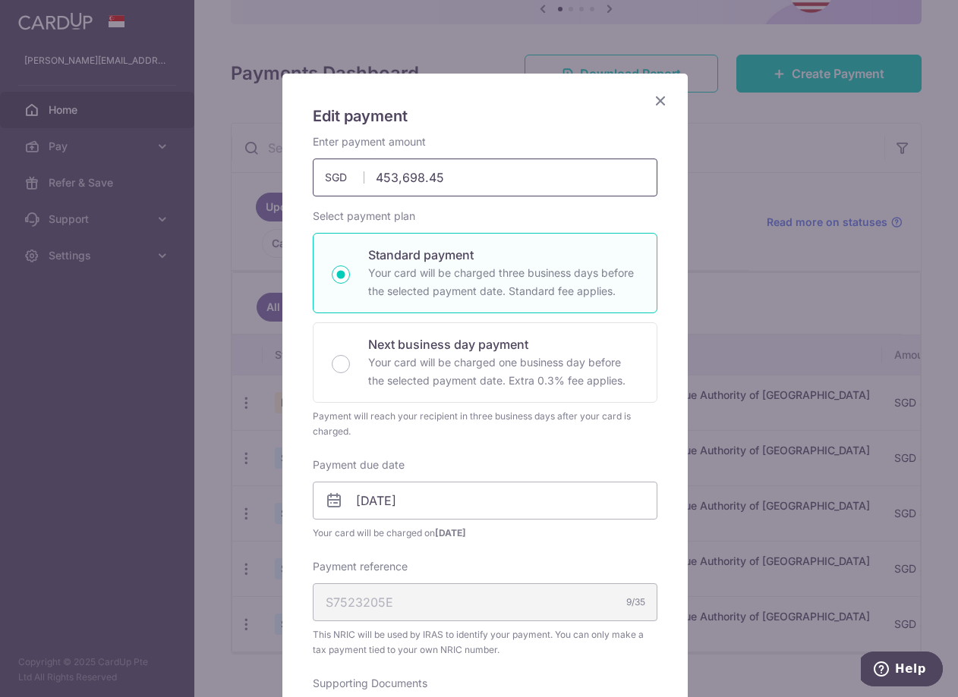
drag, startPoint x: 445, startPoint y: 177, endPoint x: 310, endPoint y: 178, distance: 135.8
click at [313, 178] on input "453,698.45" at bounding box center [485, 178] width 345 height 38
type input "1"
type input "290,000.00"
click at [599, 219] on div "Select payment plan Standard payment Your card will be charged three business d…" at bounding box center [485, 324] width 345 height 231
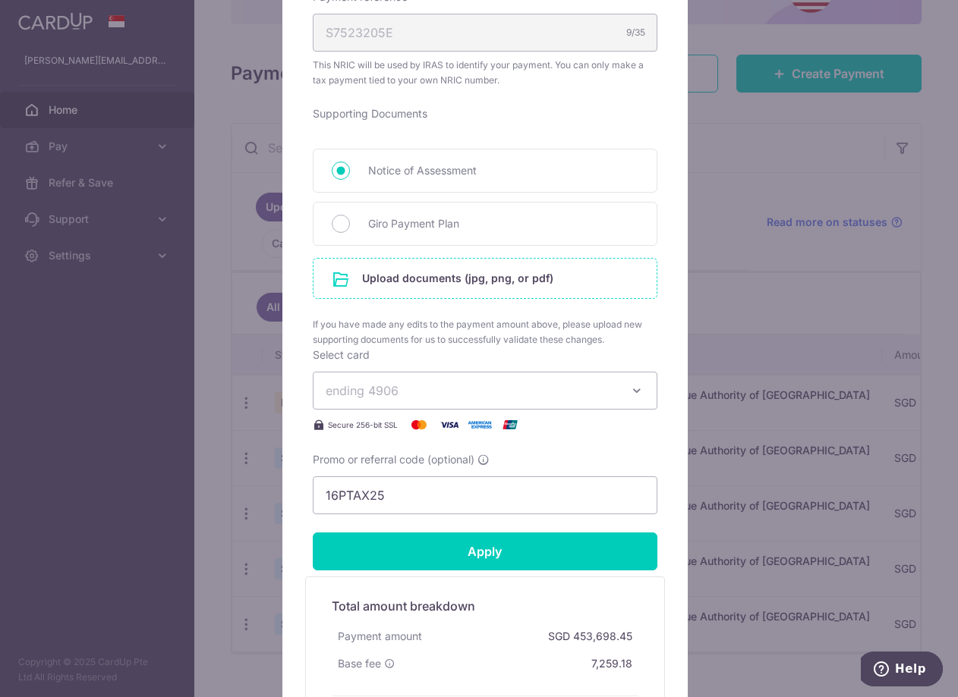
scroll to position [568, 0]
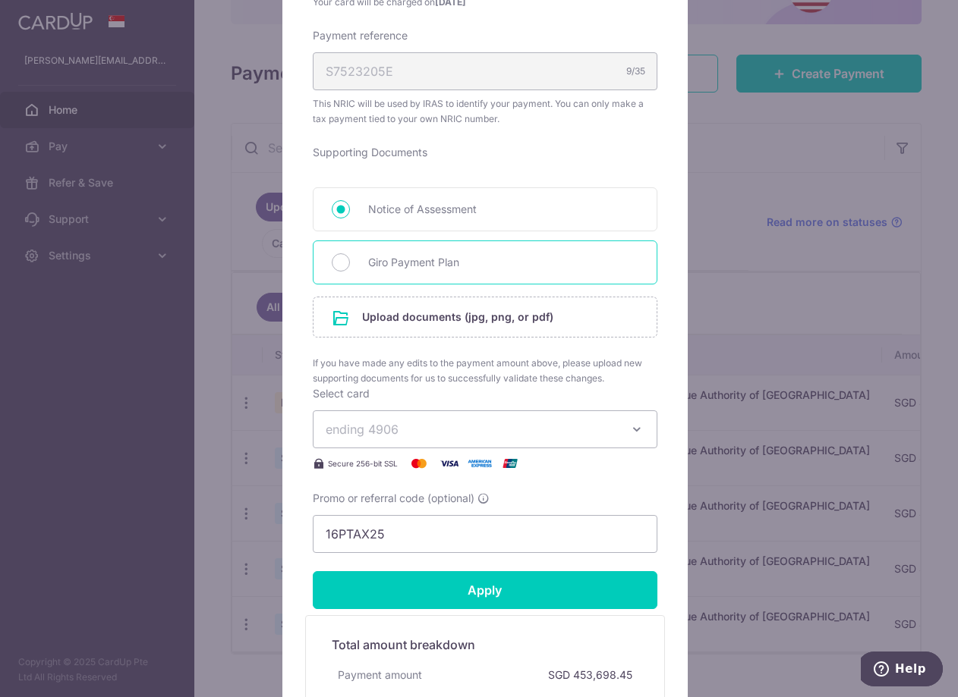
click at [405, 268] on span "Giro Payment Plan" at bounding box center [503, 262] width 270 height 18
click at [350, 268] on input "Giro Payment Plan" at bounding box center [341, 262] width 18 height 18
radio input "true"
click at [415, 313] on input "file" at bounding box center [484, 316] width 343 height 39
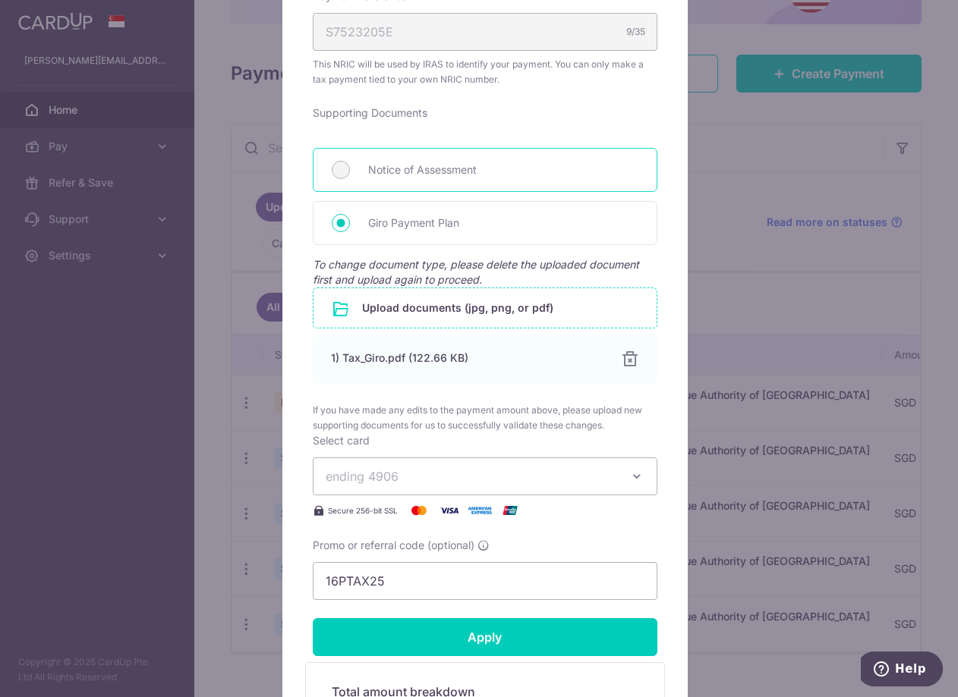
scroll to position [882, 0]
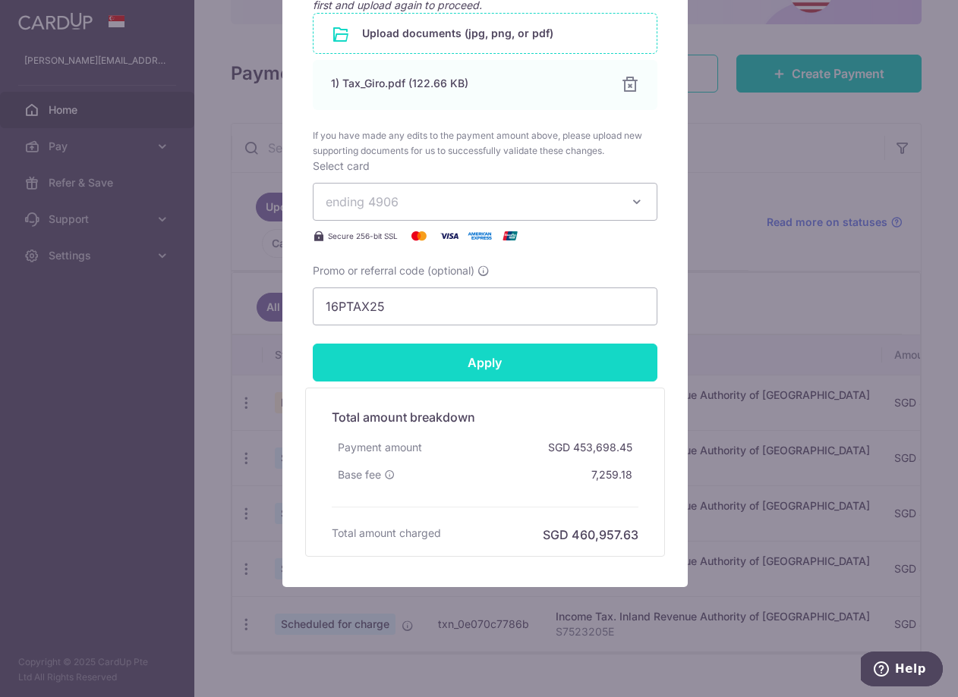
click at [518, 367] on input "Apply" at bounding box center [485, 363] width 345 height 38
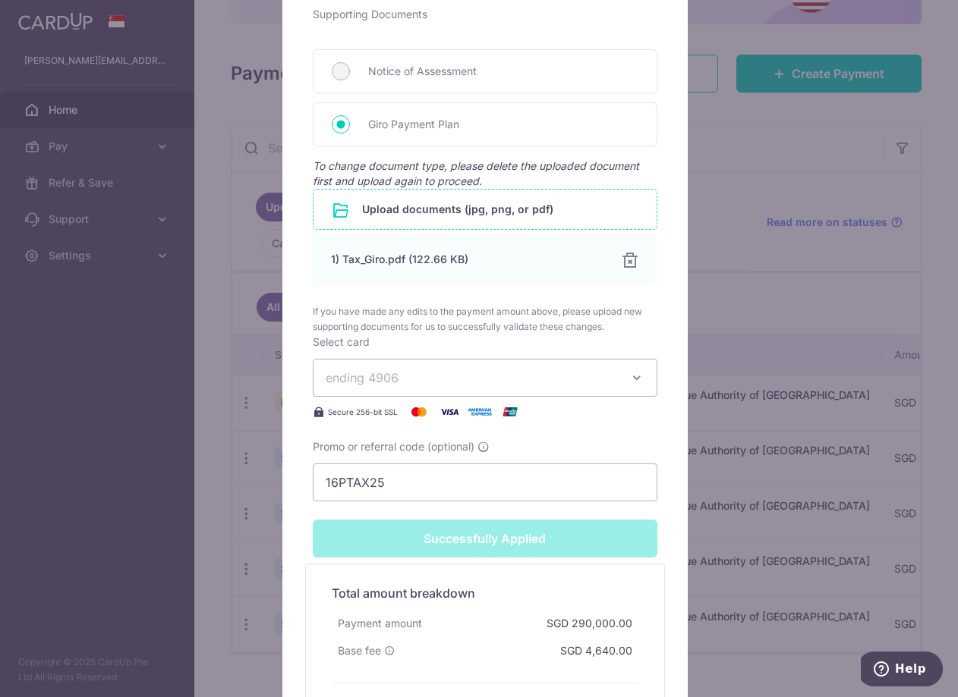
scroll to position [707, 0]
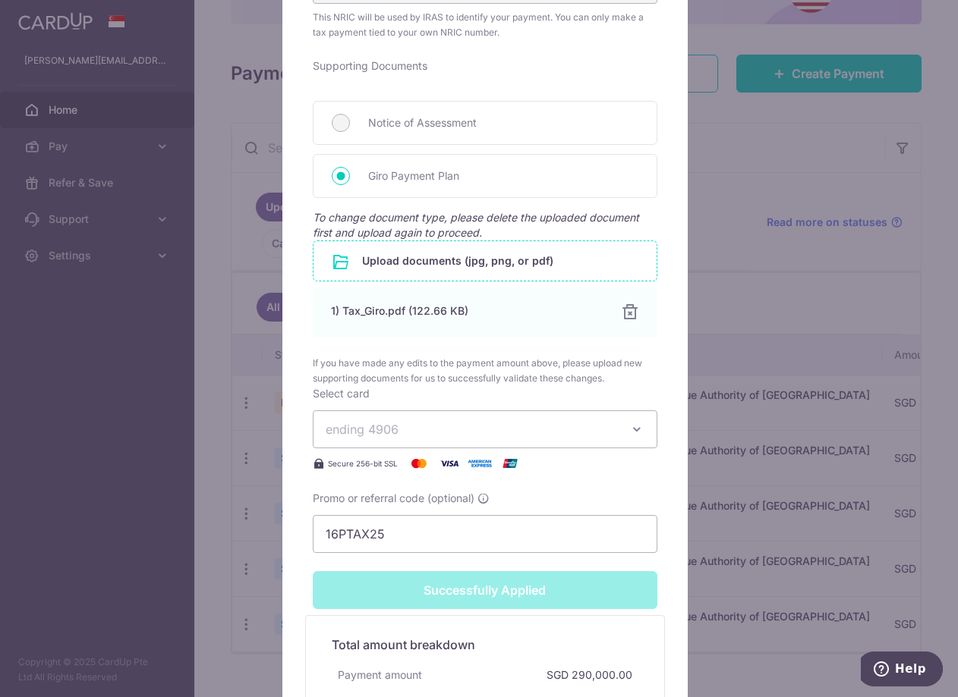
click at [637, 433] on icon "button" at bounding box center [636, 429] width 15 height 15
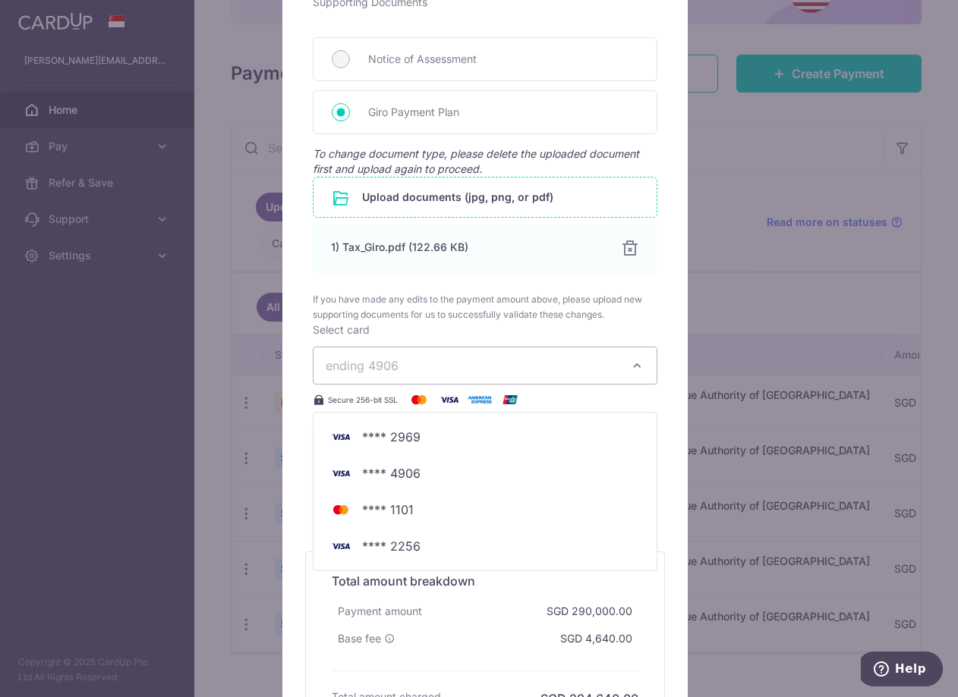
scroll to position [859, 0]
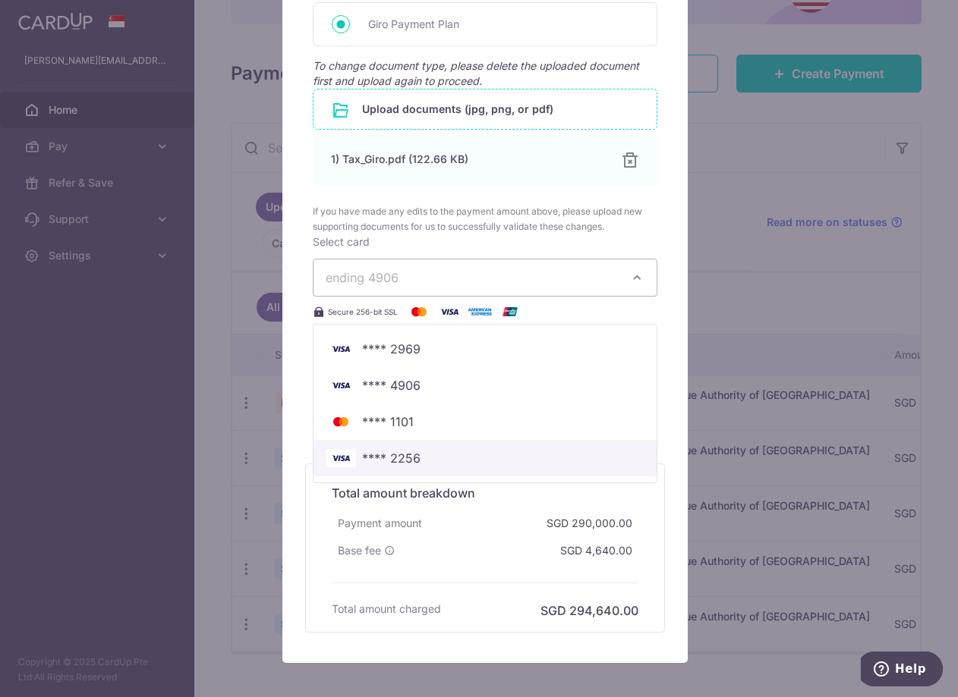
click at [552, 470] on link "**** 2256" at bounding box center [484, 458] width 343 height 36
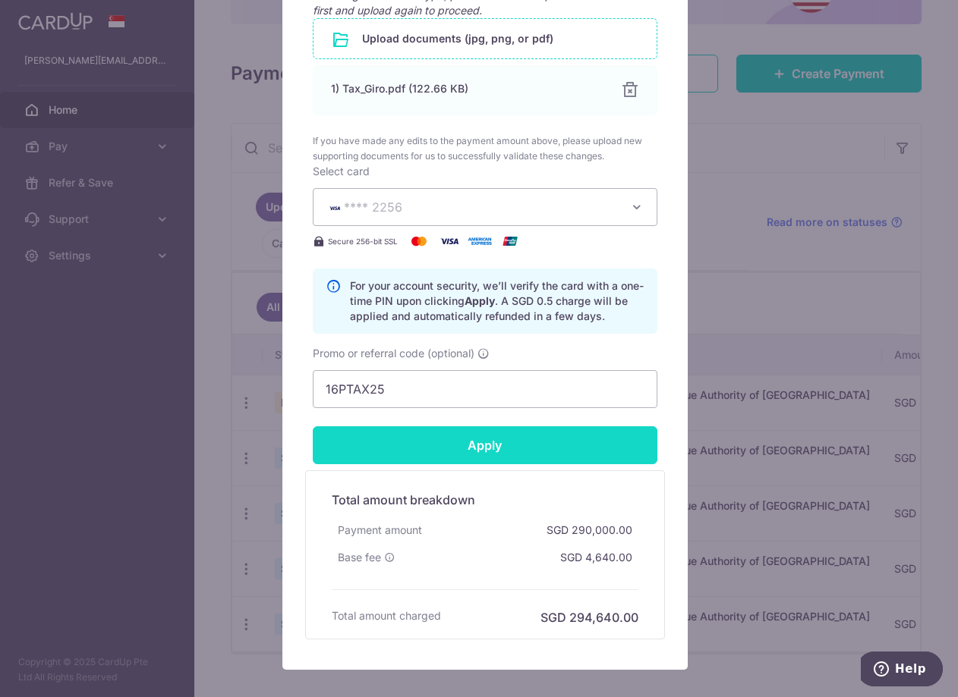
scroll to position [959, 0]
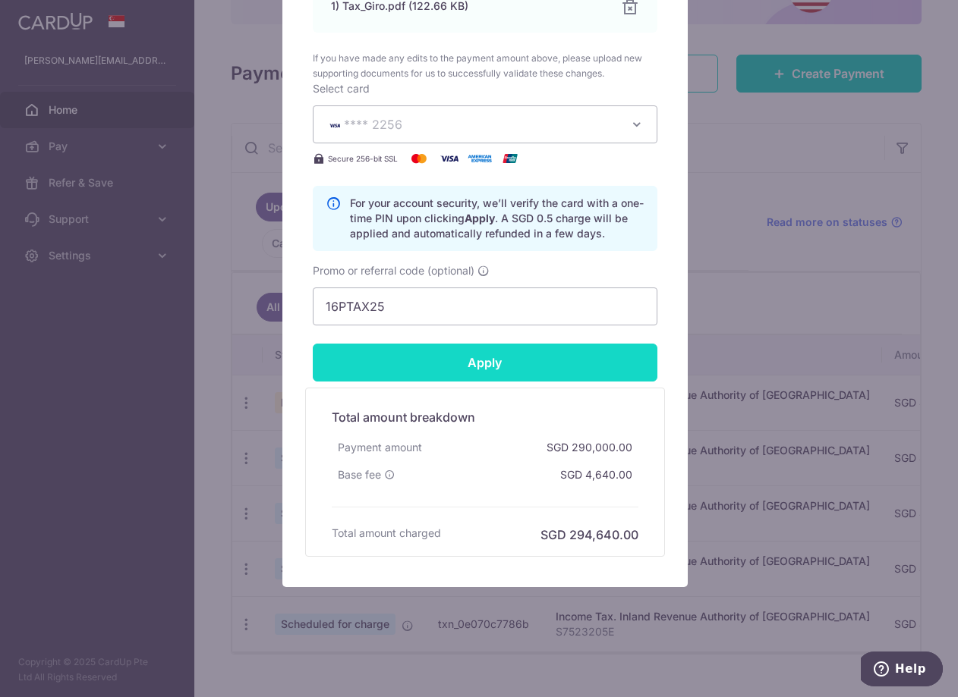
click at [599, 368] on input "Apply" at bounding box center [485, 363] width 345 height 38
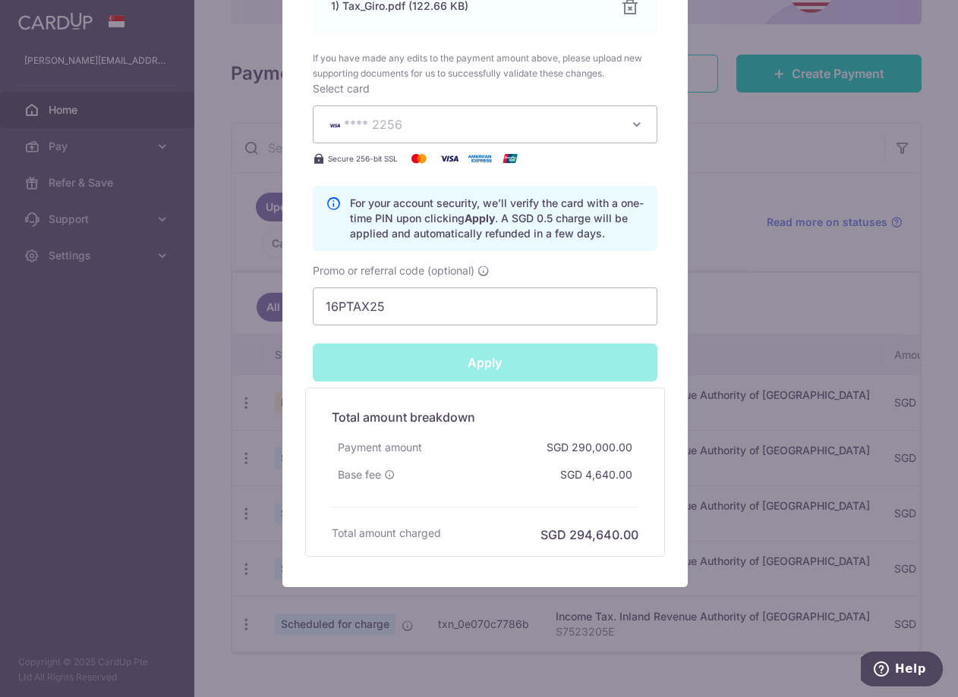
type input "Successfully Applied"
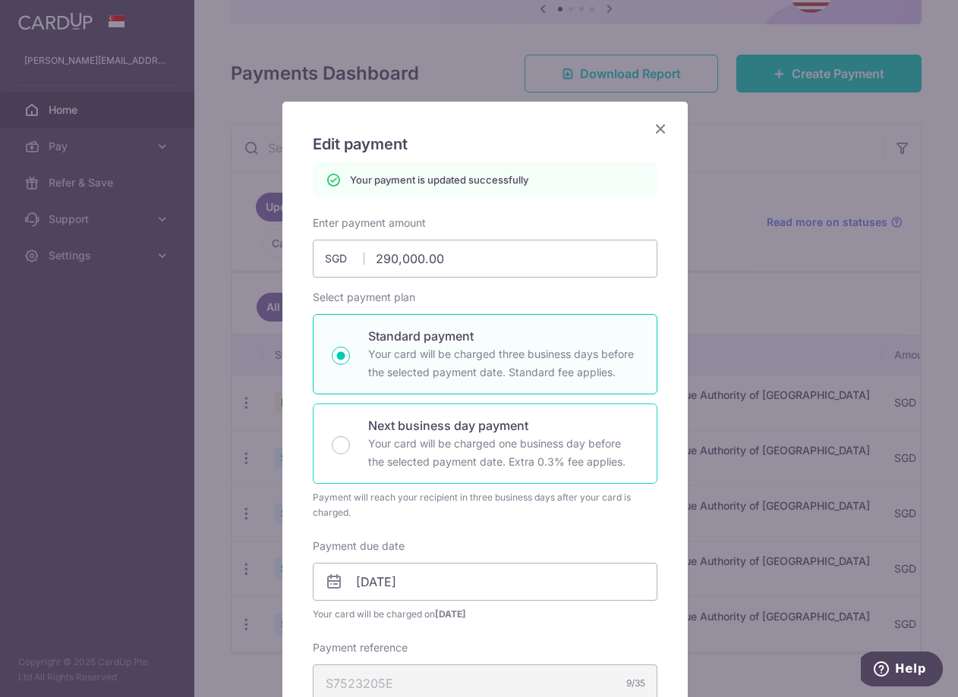
scroll to position [0, 0]
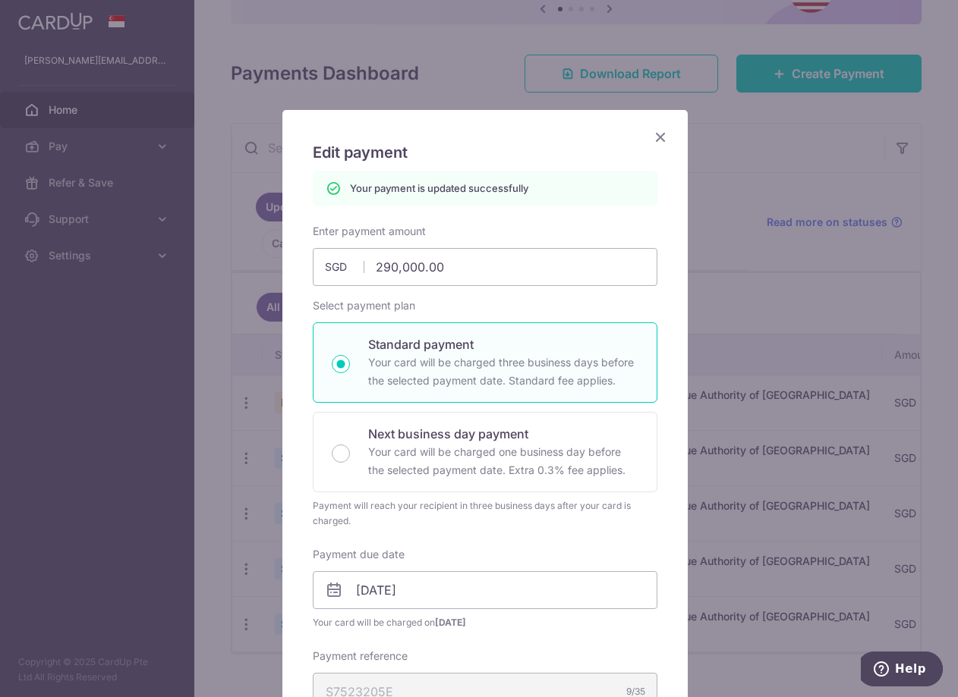
click at [662, 146] on icon "Close" at bounding box center [660, 136] width 18 height 19
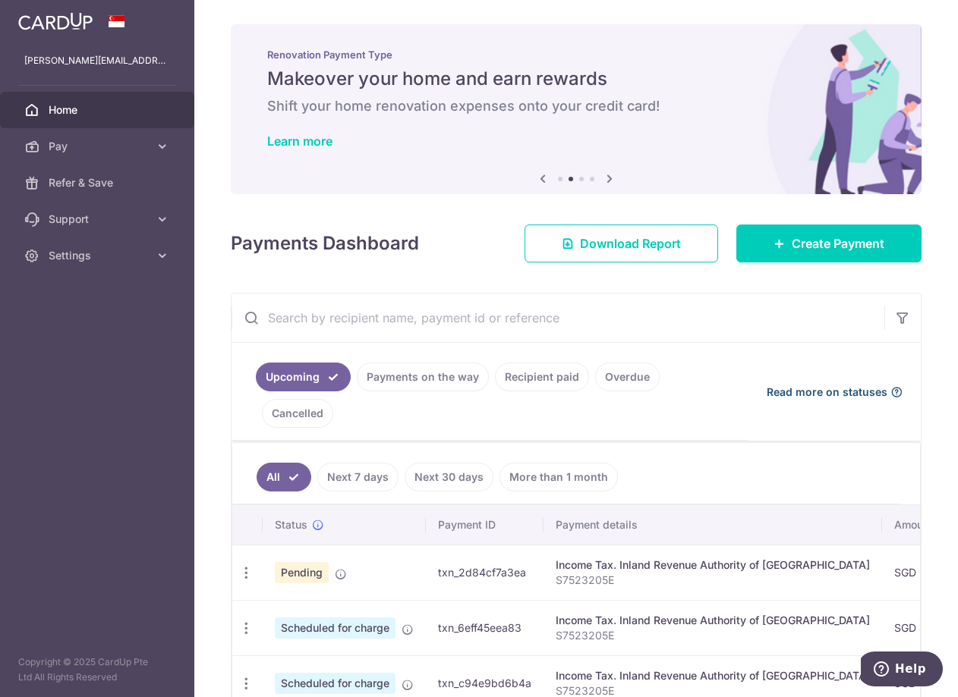
click at [825, 395] on span "Read more on statuses" at bounding box center [826, 392] width 121 height 15
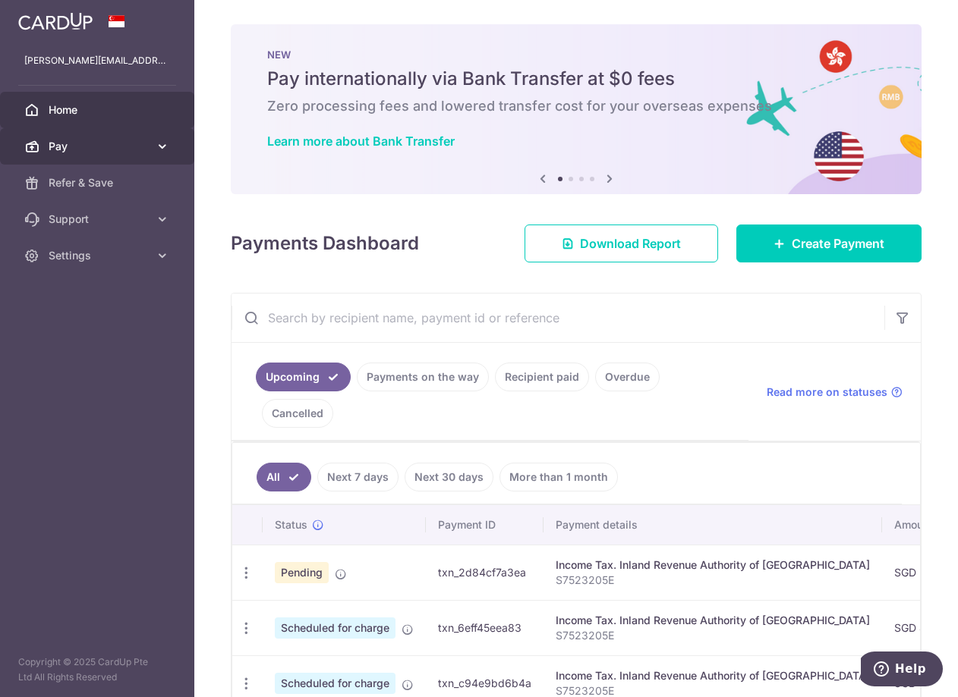
click at [63, 139] on span "Pay" at bounding box center [99, 146] width 100 height 15
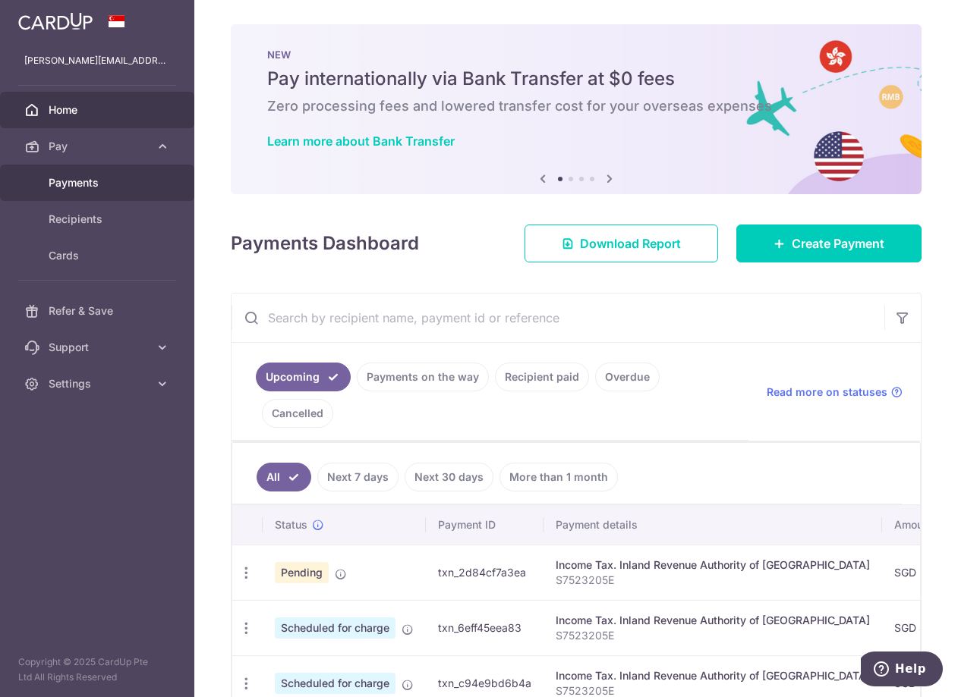
click at [88, 181] on span "Payments" at bounding box center [99, 182] width 100 height 15
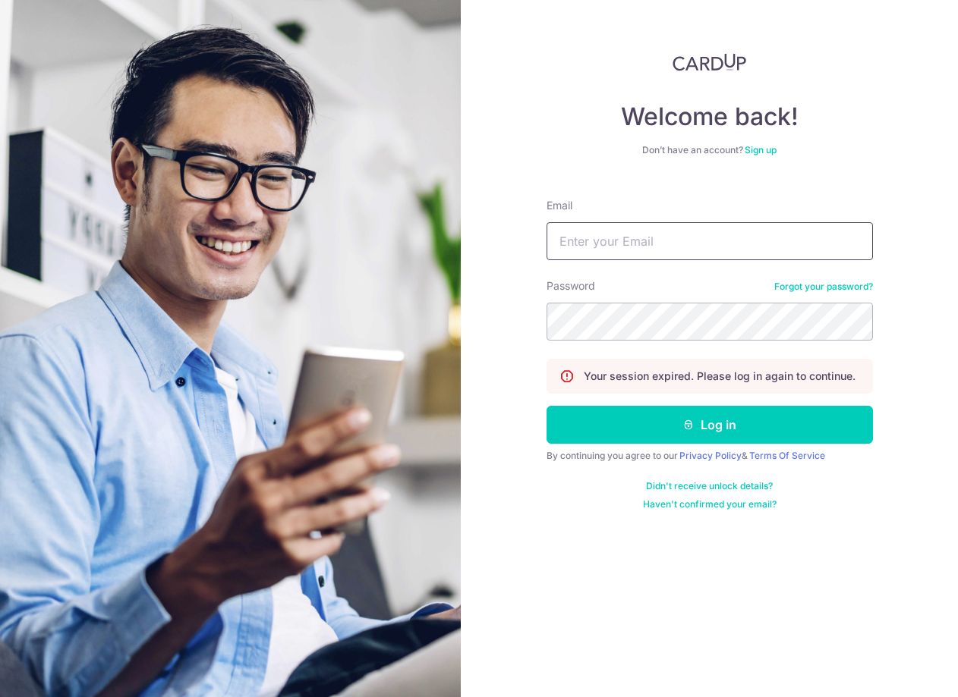
click at [703, 238] on input "Email" at bounding box center [709, 241] width 326 height 38
type input "[PERSON_NAME][EMAIL_ADDRESS][DOMAIN_NAME]"
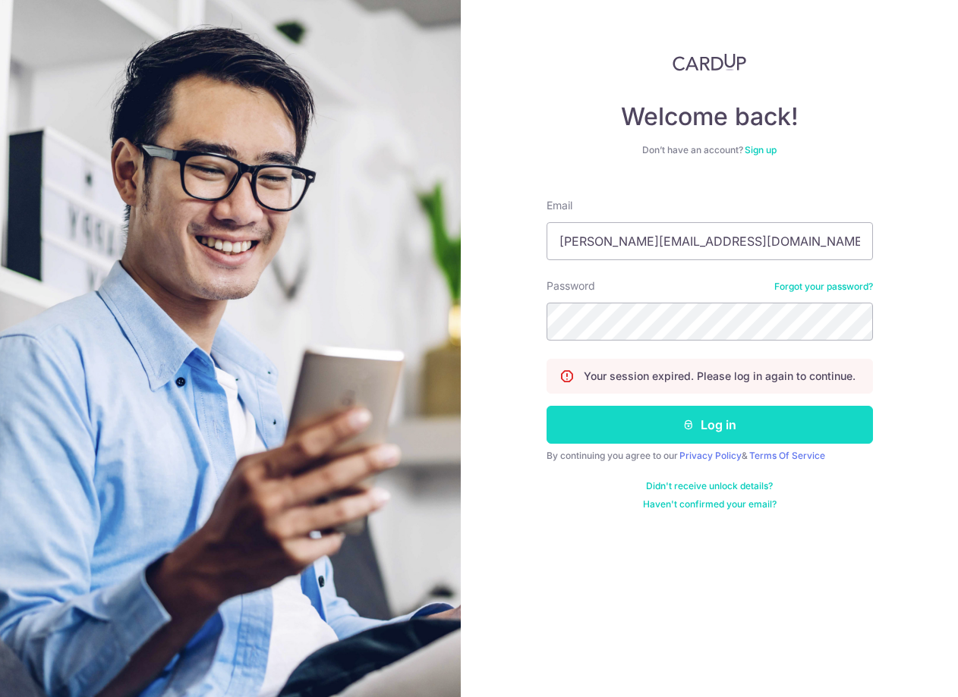
click at [744, 423] on button "Log in" at bounding box center [709, 425] width 326 height 38
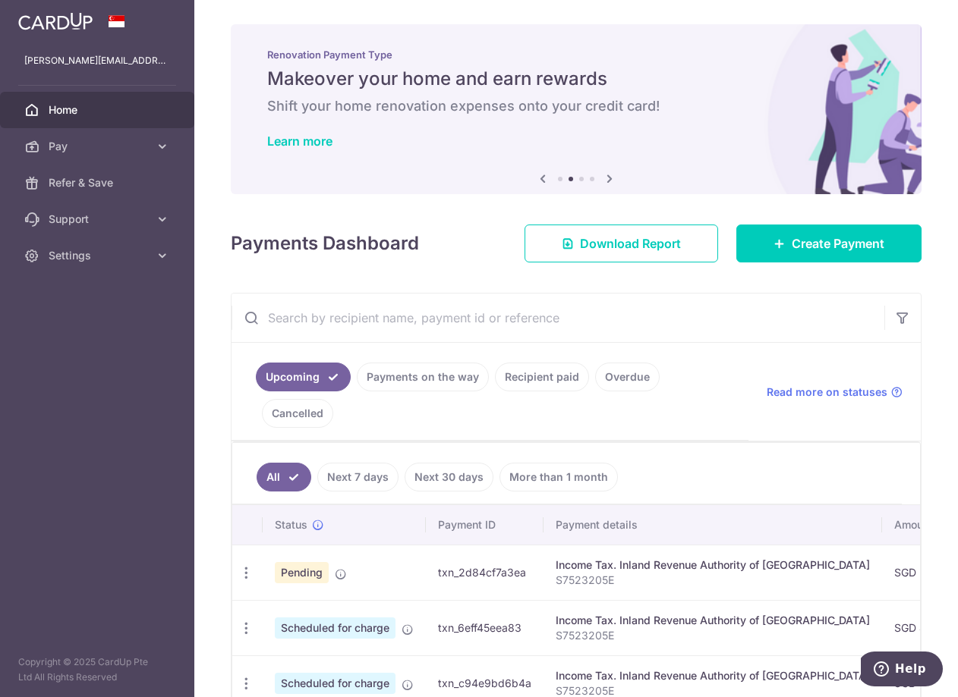
click at [939, 366] on div "× Pause Schedule Pause all future payments in this series Pause just this one p…" at bounding box center [575, 348] width 763 height 697
